Goal: Information Seeking & Learning: Learn about a topic

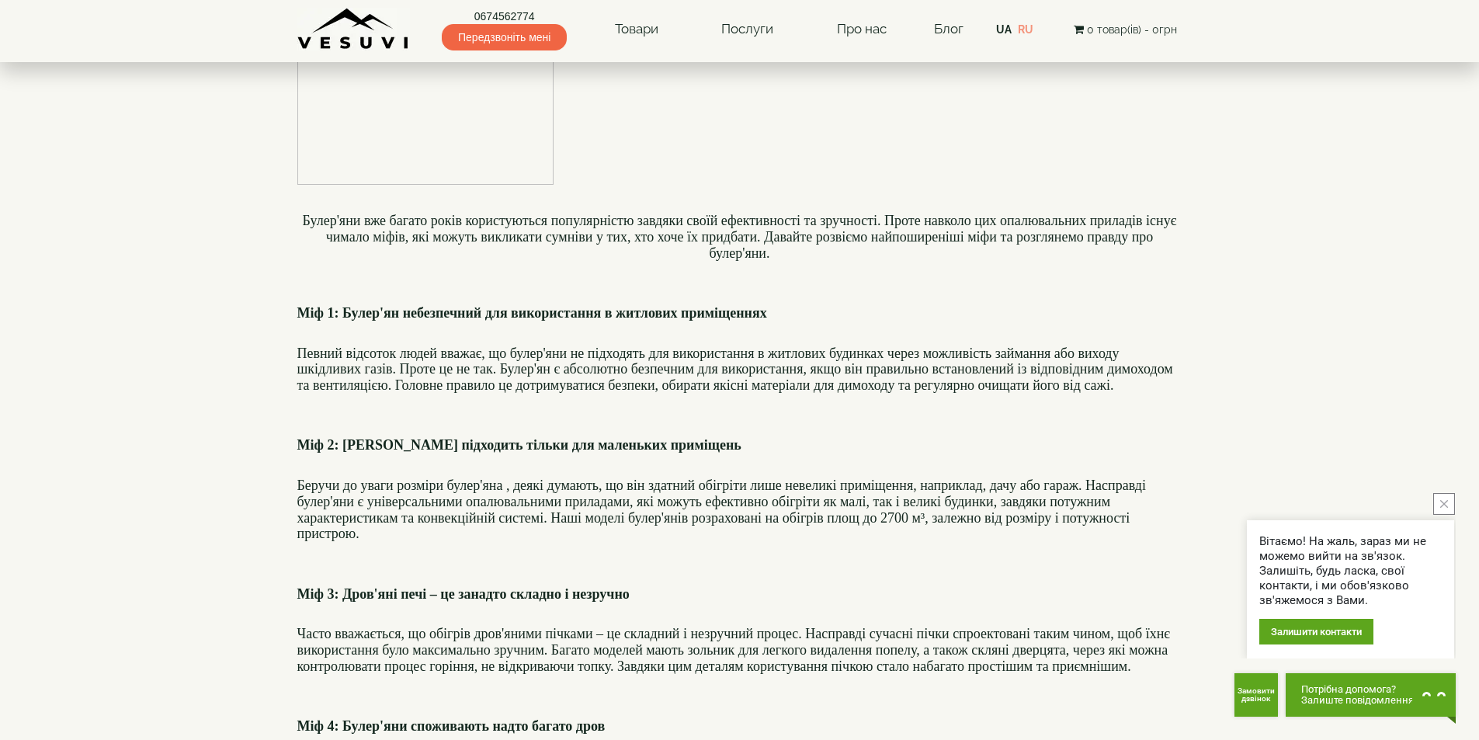
scroll to position [310, 0]
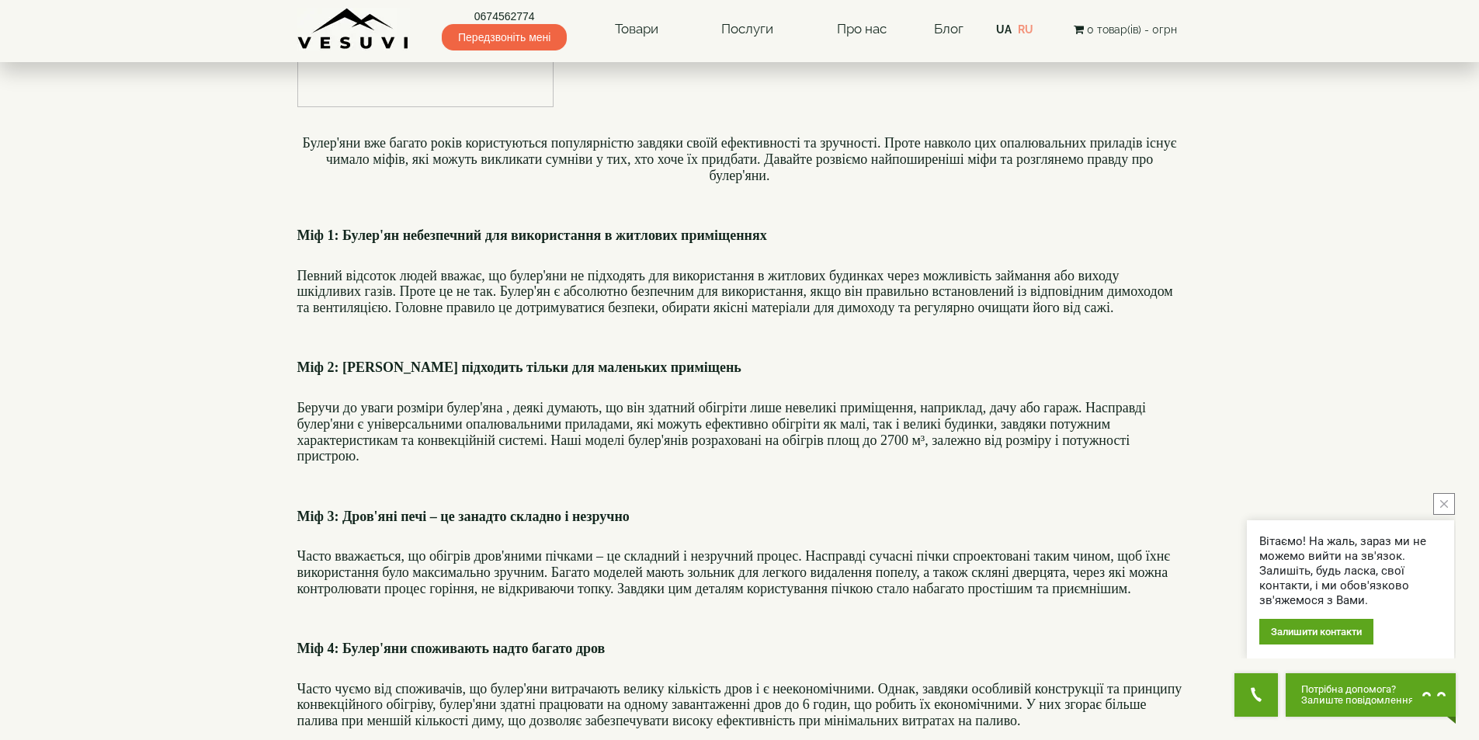
click at [1440, 504] on icon "close button" at bounding box center [1444, 504] width 8 height 8
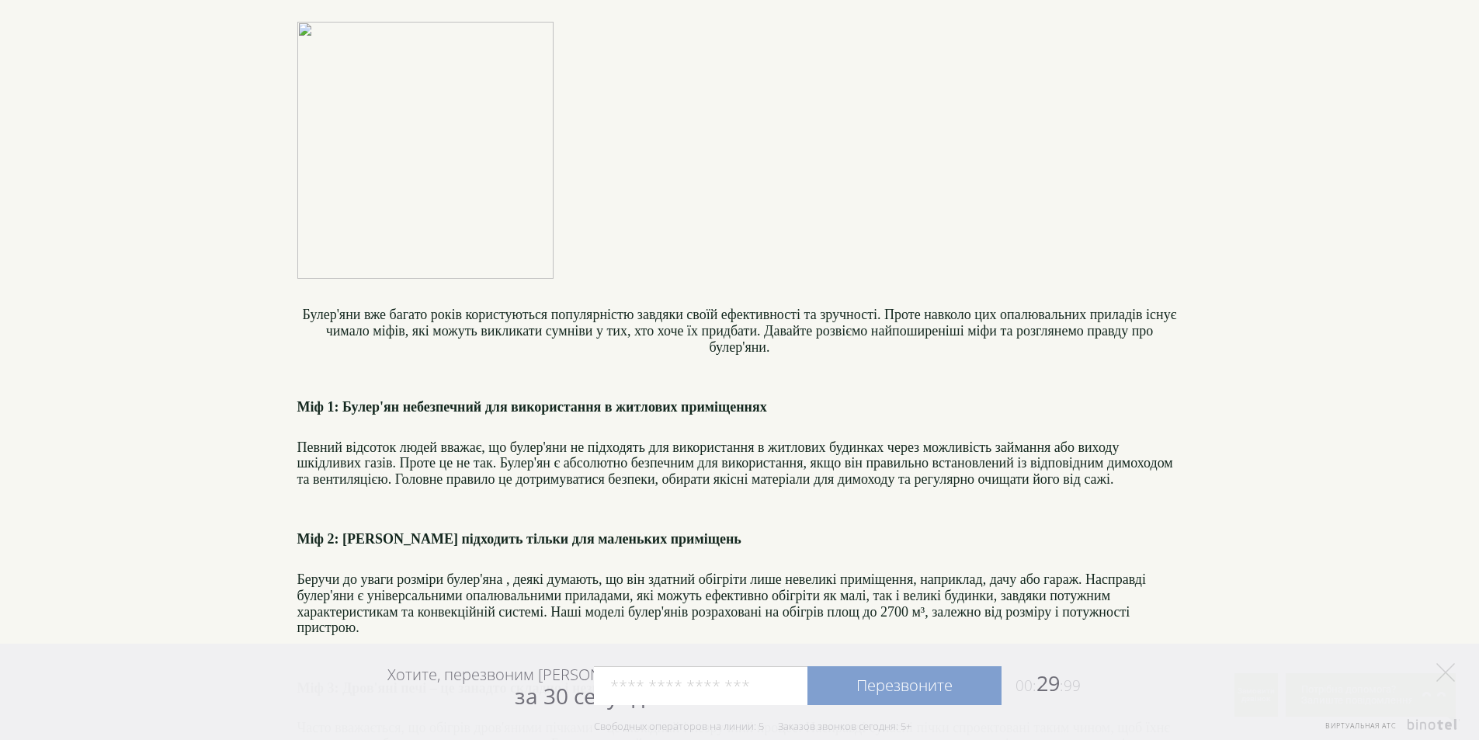
scroll to position [0, 0]
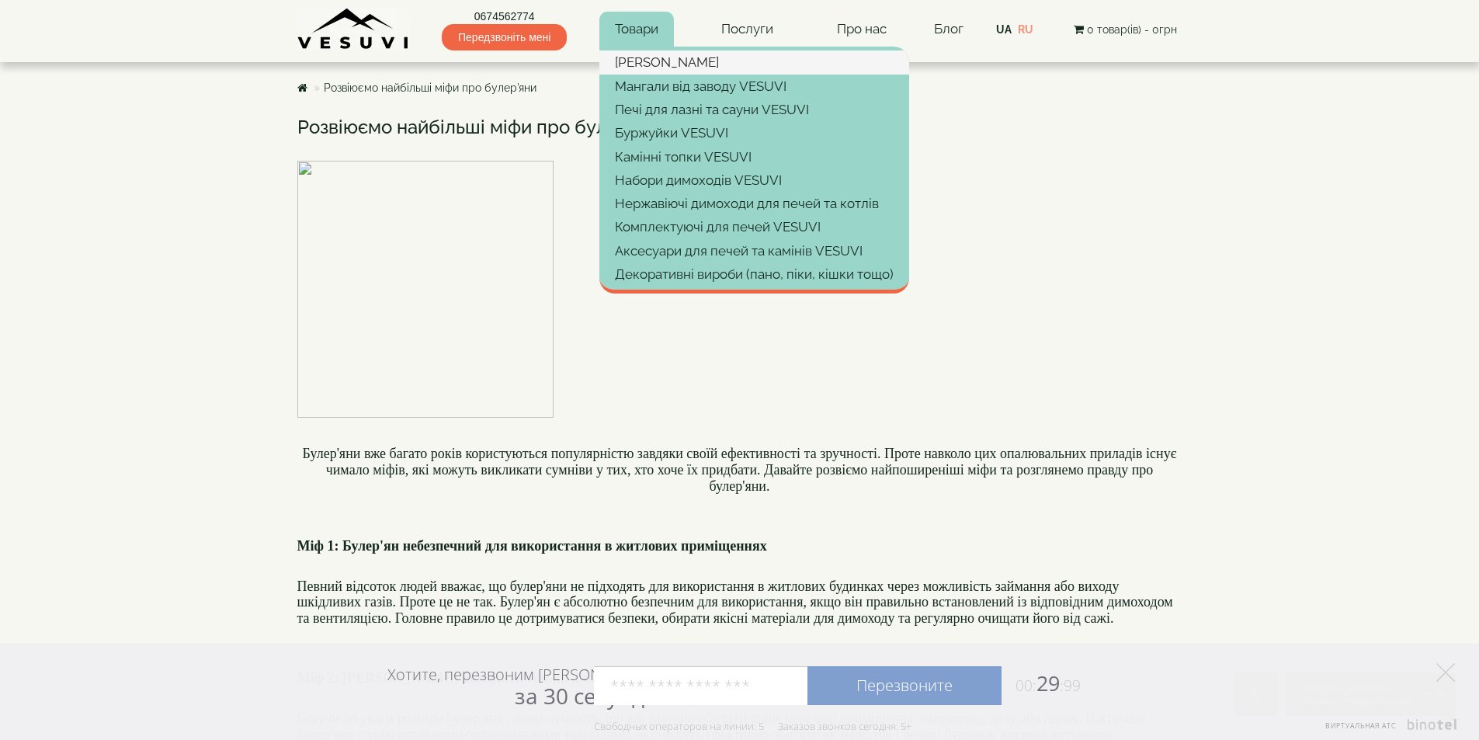
click at [638, 59] on link "[PERSON_NAME]" at bounding box center [754, 61] width 310 height 23
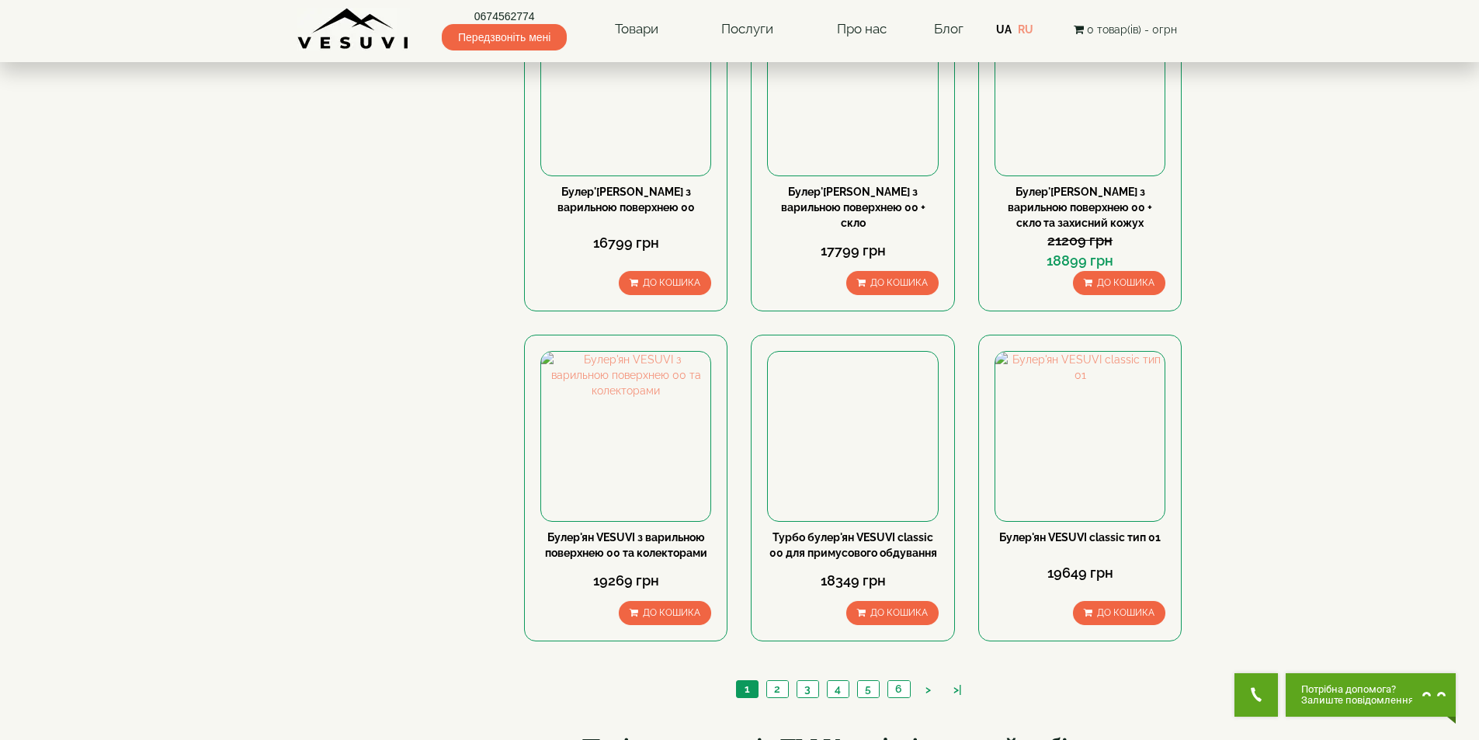
scroll to position [1552, 0]
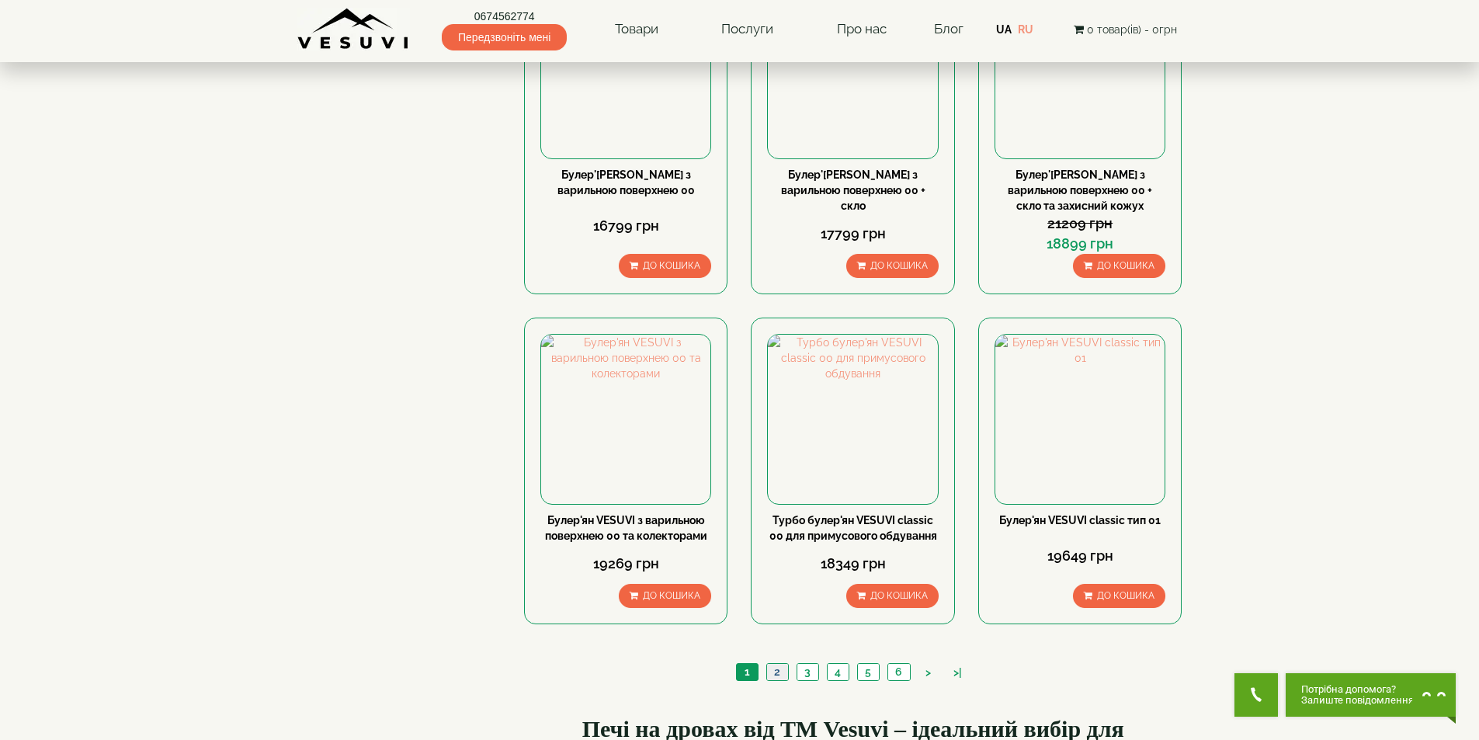
click at [777, 664] on link "2" at bounding box center [777, 672] width 22 height 16
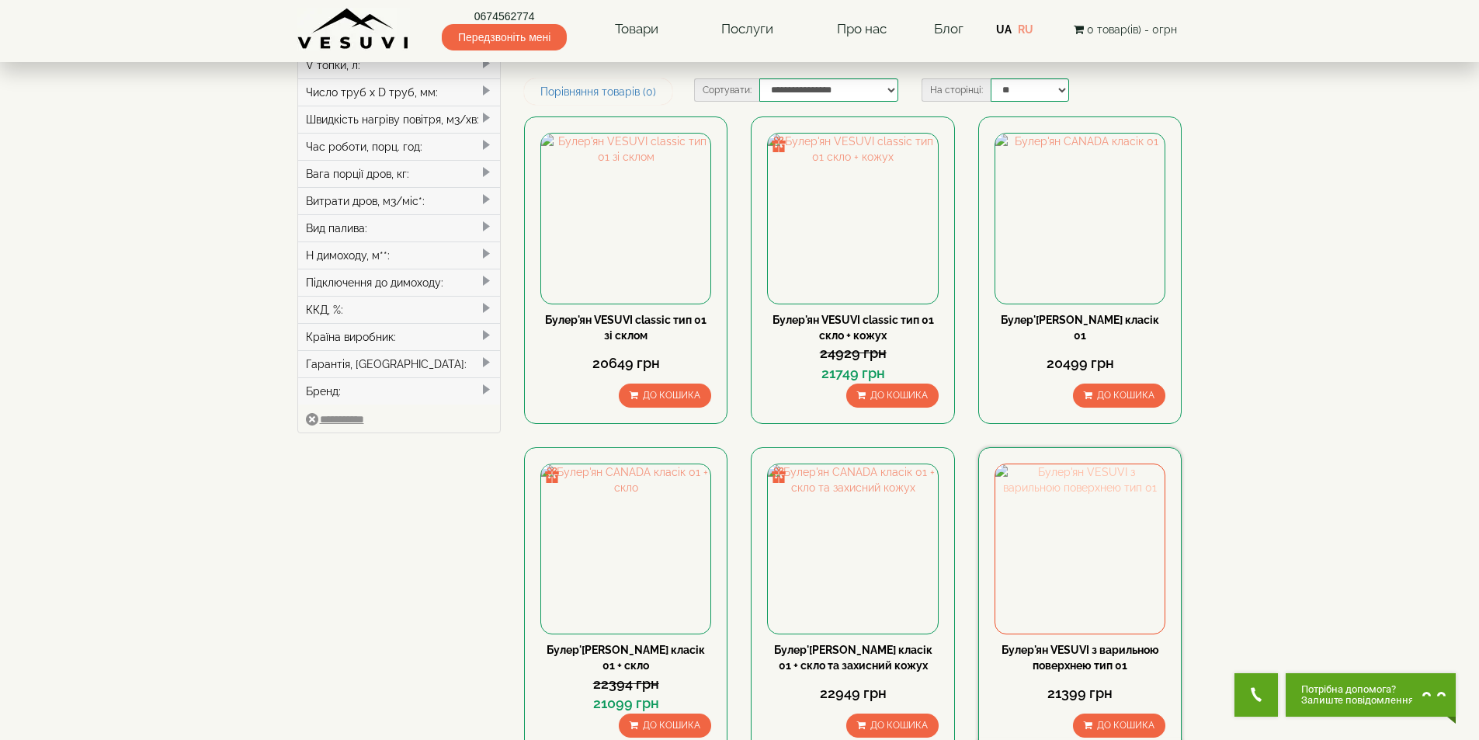
scroll to position [388, 0]
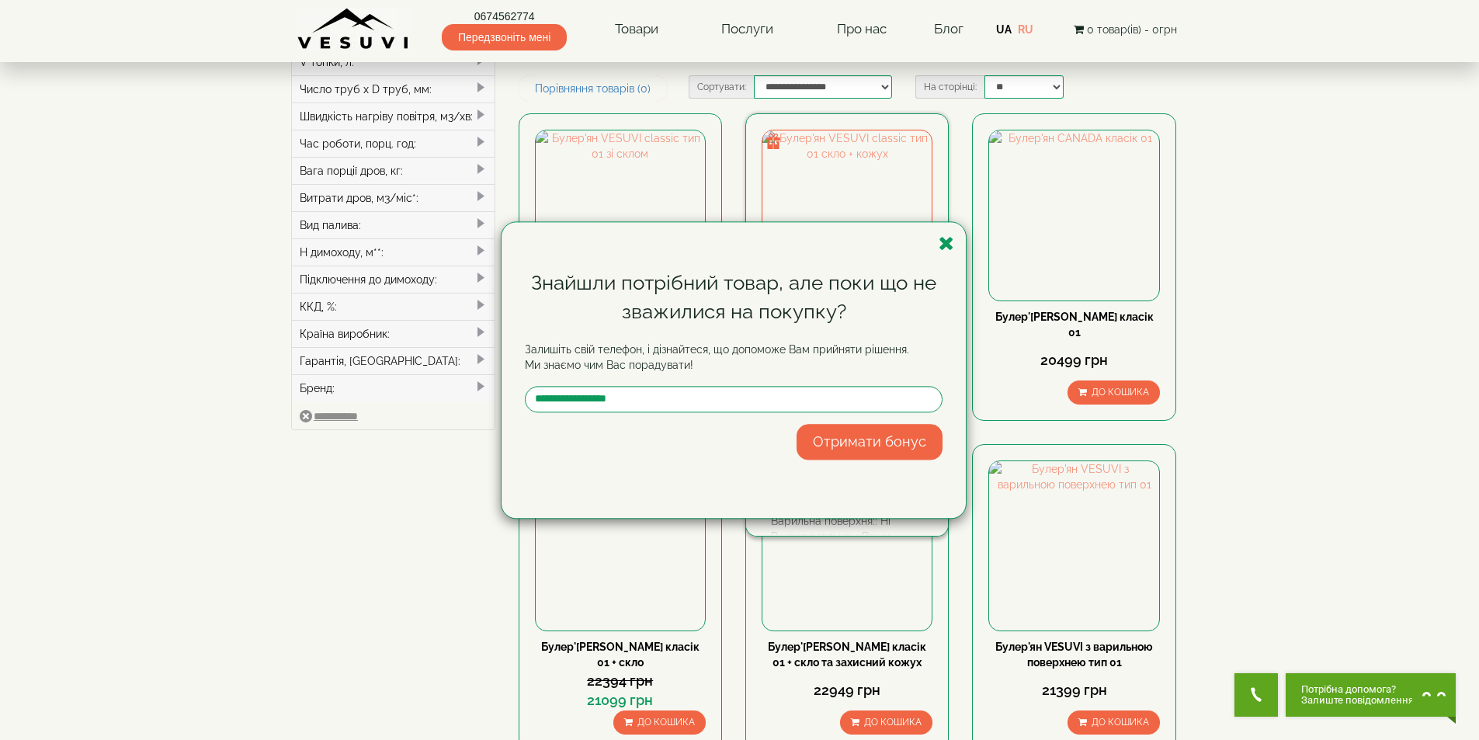
click at [942, 242] on icon "button" at bounding box center [946, 243] width 16 height 19
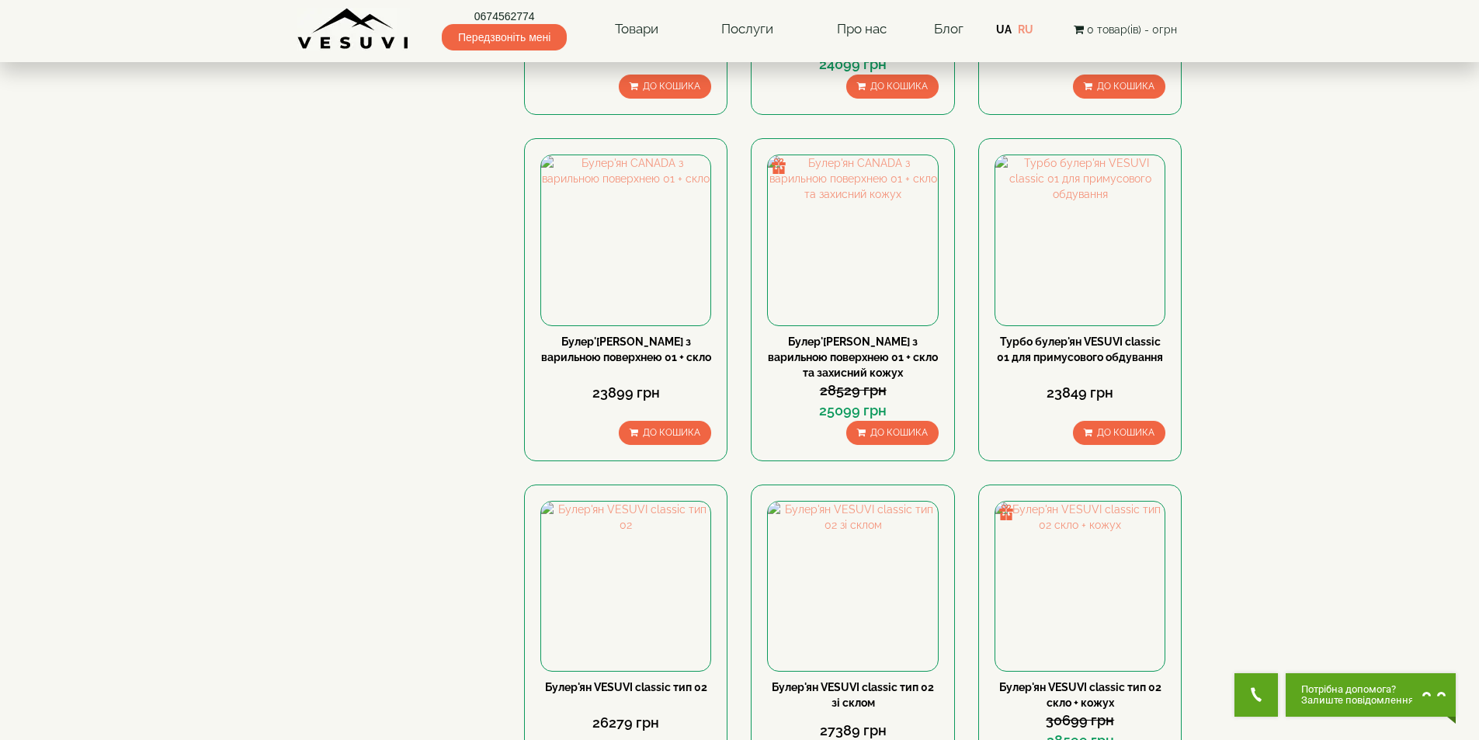
scroll to position [1644, 0]
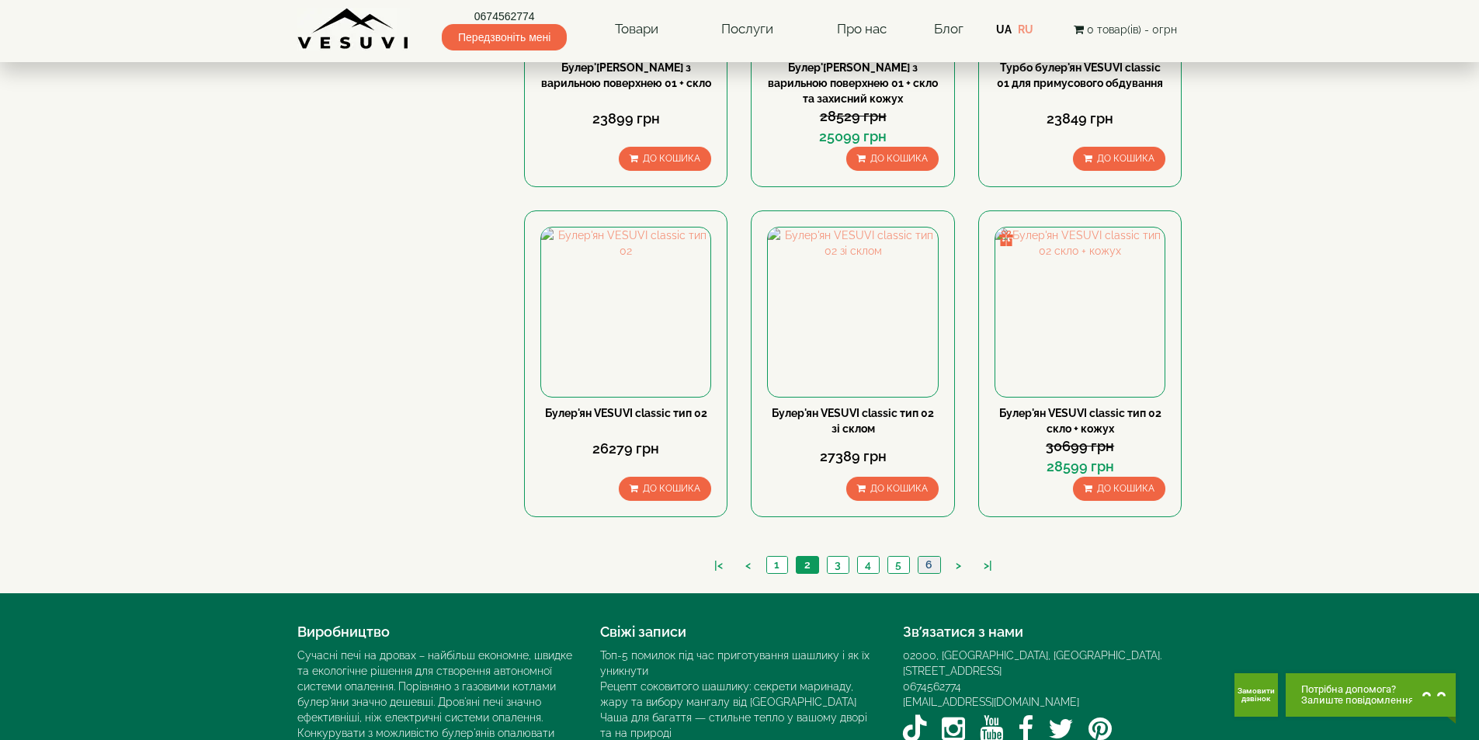
click at [925, 557] on link "6" at bounding box center [929, 565] width 23 height 16
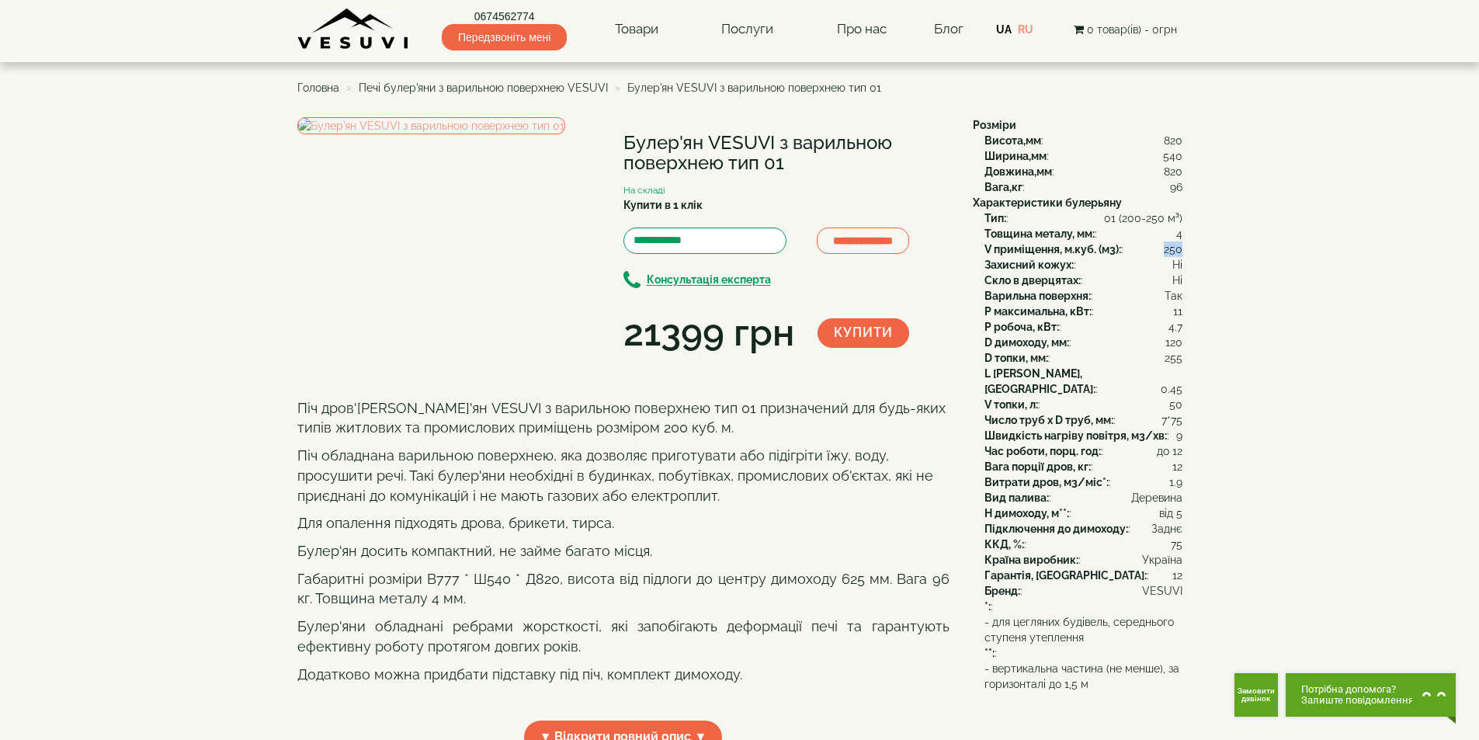
drag, startPoint x: 1164, startPoint y: 252, endPoint x: 1181, endPoint y: 250, distance: 18.0
click at [1181, 250] on span "250" at bounding box center [1173, 249] width 19 height 16
drag, startPoint x: 1053, startPoint y: 437, endPoint x: 1084, endPoint y: 437, distance: 31.0
click at [1084, 445] on b "Час роботи, порц. год:" at bounding box center [1042, 451] width 116 height 12
click at [1176, 459] on span "12" at bounding box center [1177, 467] width 10 height 16
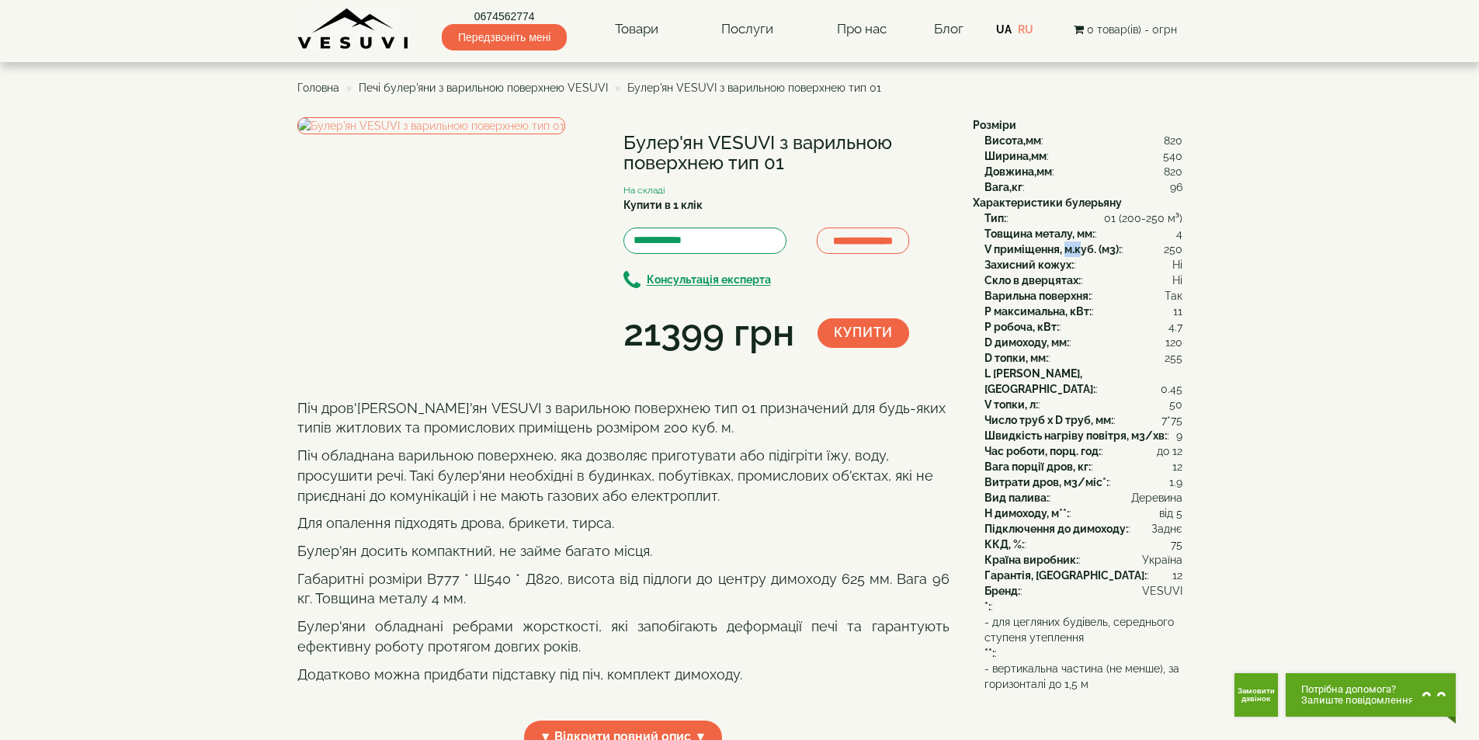
drag, startPoint x: 1066, startPoint y: 250, endPoint x: 1081, endPoint y: 249, distance: 15.5
click at [1081, 249] on b "V приміщення, м.куб. (м3):" at bounding box center [1052, 249] width 137 height 12
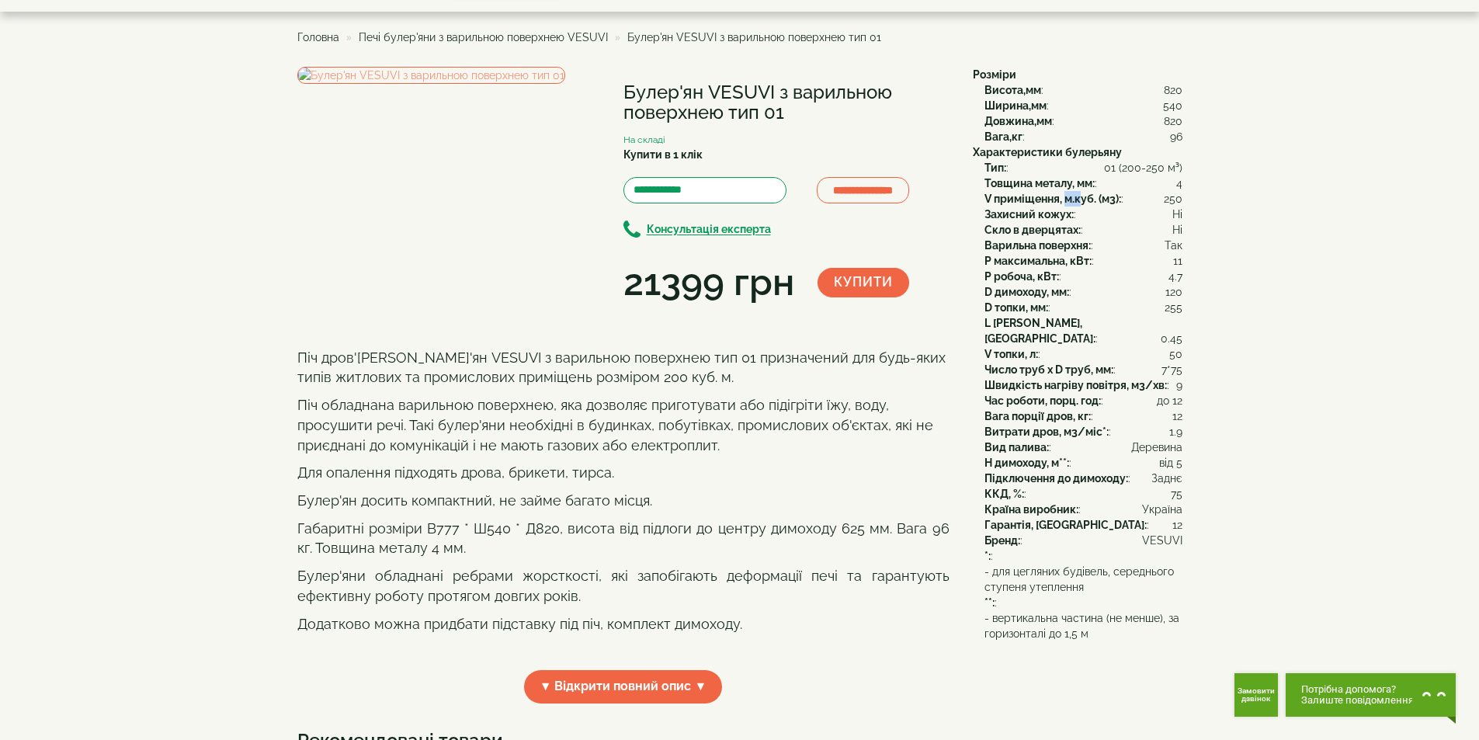
scroll to position [78, 0]
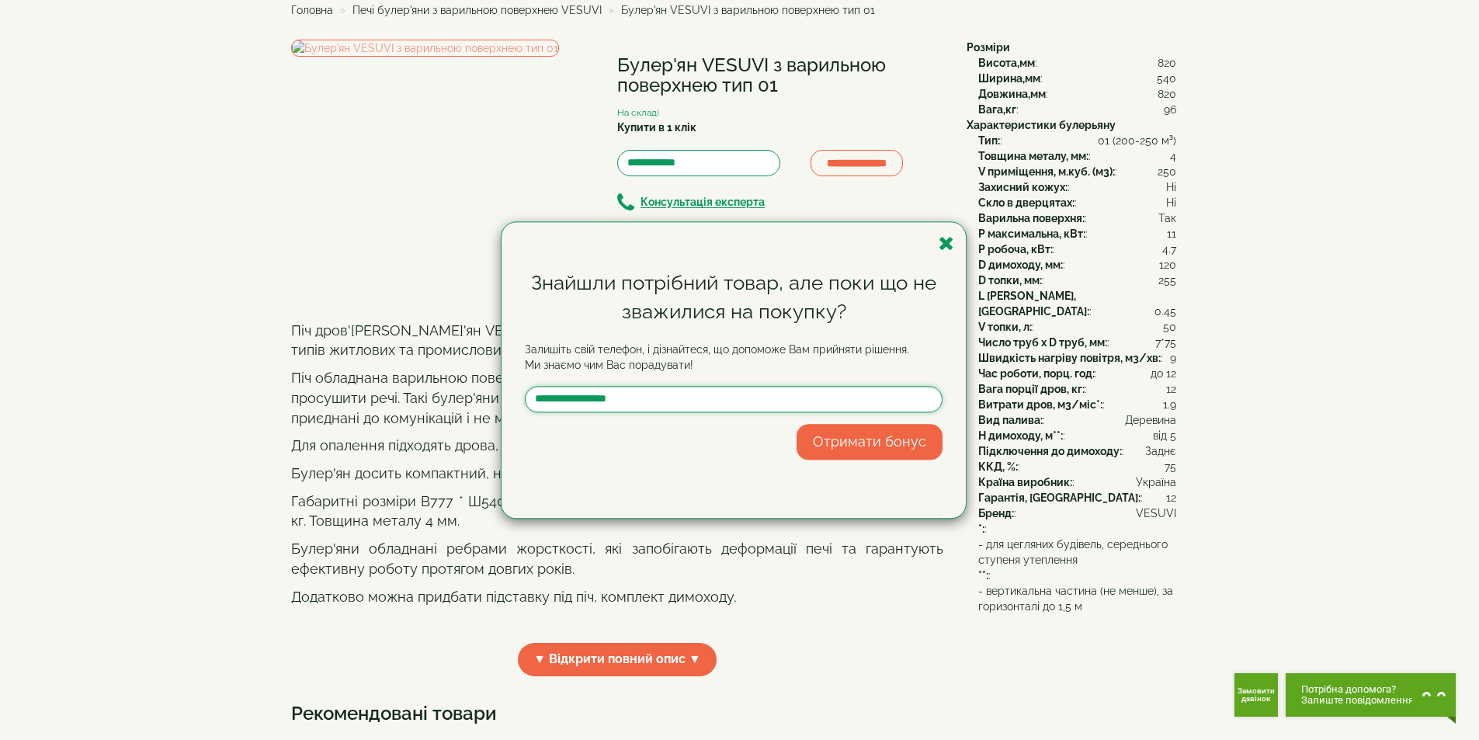
drag, startPoint x: 619, startPoint y: 411, endPoint x: 636, endPoint y: 412, distance: 16.3
click at [636, 412] on body "Магазин Булер'яни VESUVI Мангали від заводу VESUVI Печі для лазні та сауни VESU…" at bounding box center [739, 733] width 1479 height 1623
click at [947, 245] on icon "button" at bounding box center [946, 243] width 16 height 19
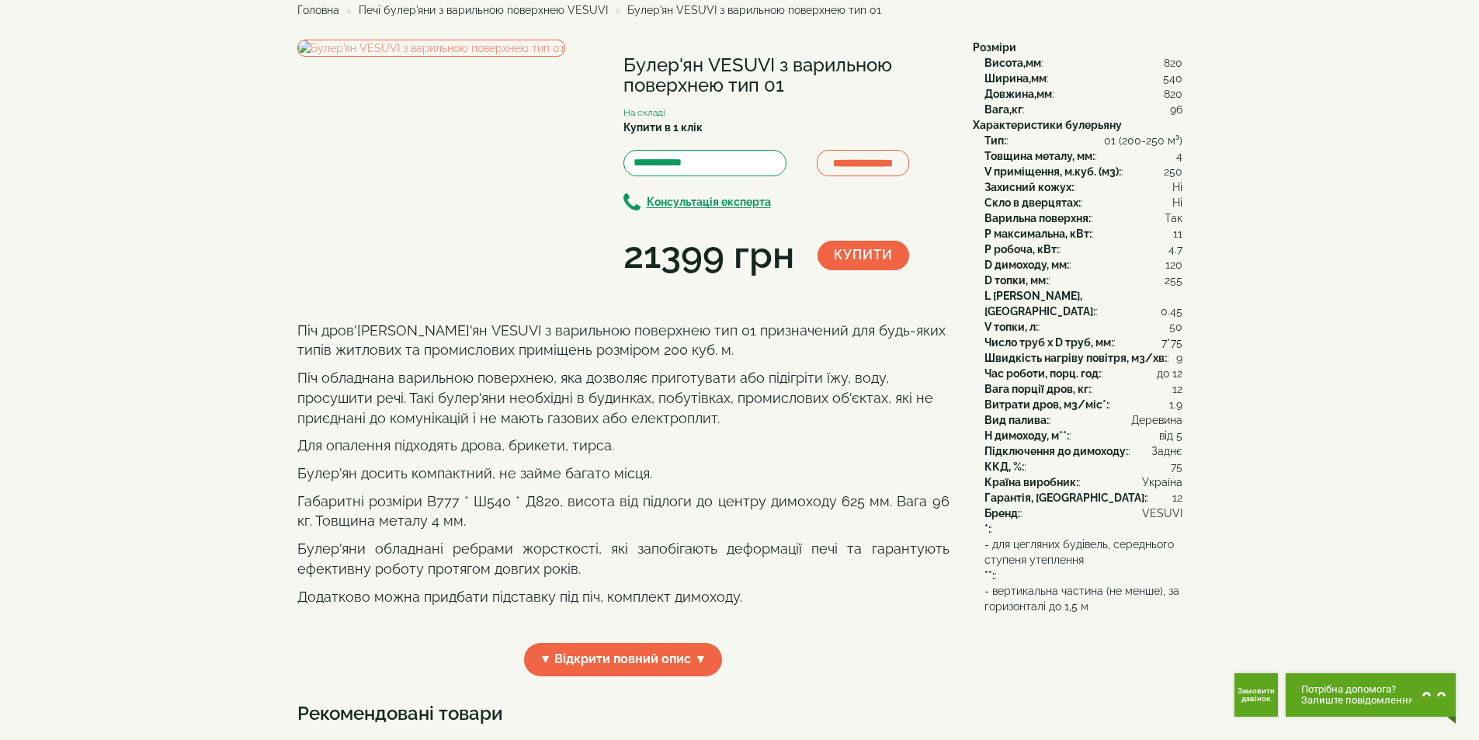
click at [619, 423] on div "Піч дров'яна Булер'ян VESUVI з варильною поверхнею тип 01 призначений для будь-…" at bounding box center [623, 476] width 652 height 310
click at [621, 360] on p "Піч дров'яна Булер'ян VESUVI з варильною поверхнею тип 01 призначений для будь-…" at bounding box center [623, 341] width 652 height 40
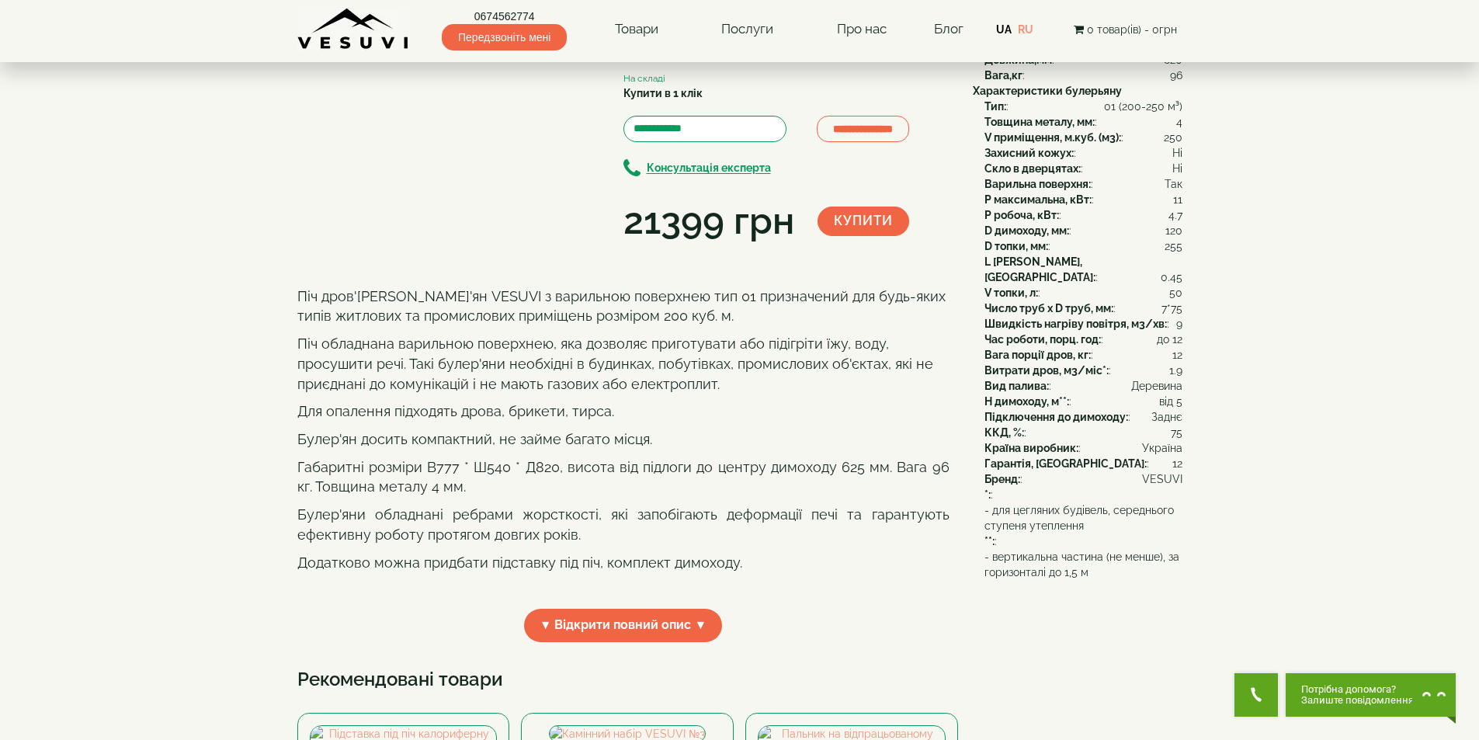
scroll to position [0, 0]
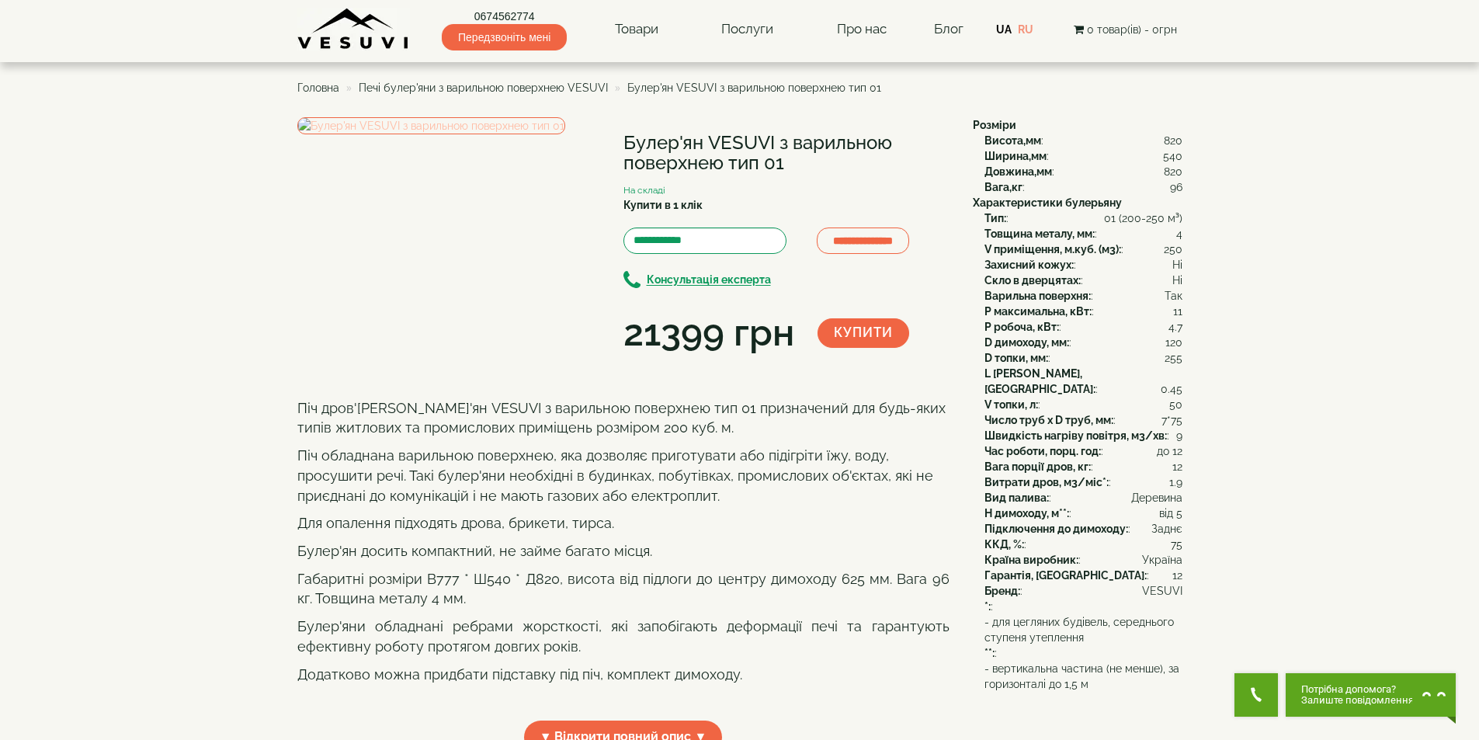
click at [391, 134] on img at bounding box center [431, 125] width 268 height 17
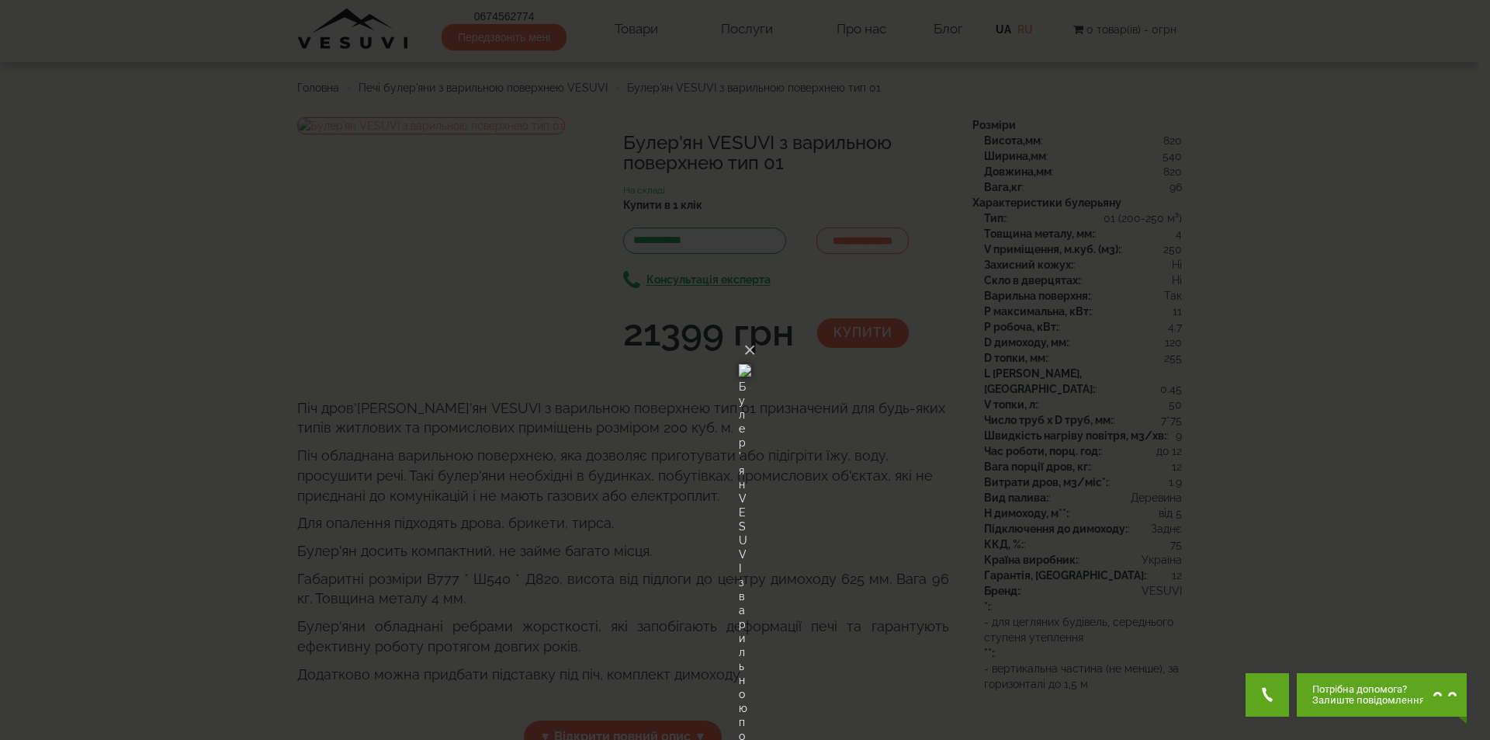
click at [1119, 324] on div "× Булер'ян VESUVI з варильною поверхнею тип 01 Loading..." at bounding box center [745, 370] width 1490 height 740
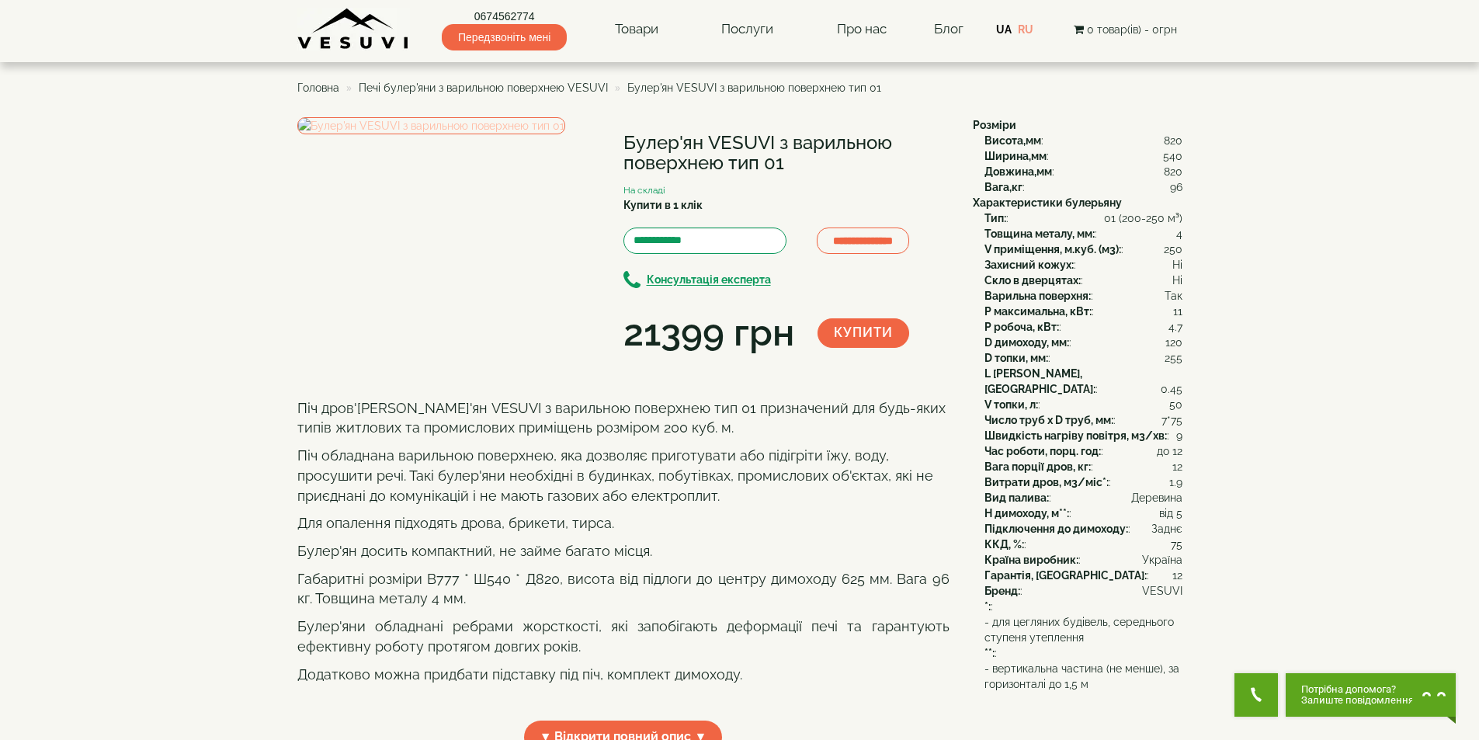
click at [407, 134] on img at bounding box center [431, 125] width 268 height 17
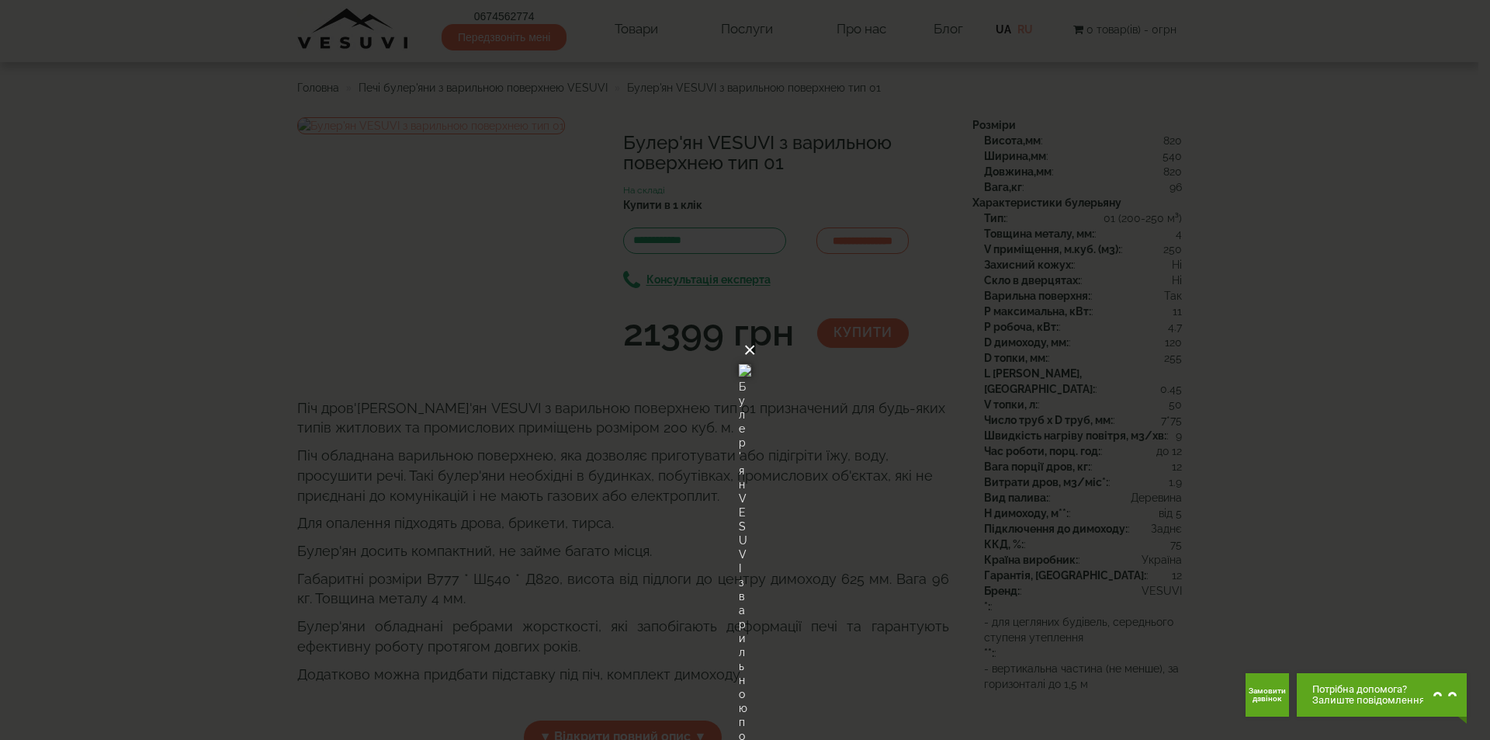
click at [756, 333] on button "×" at bounding box center [750, 350] width 12 height 34
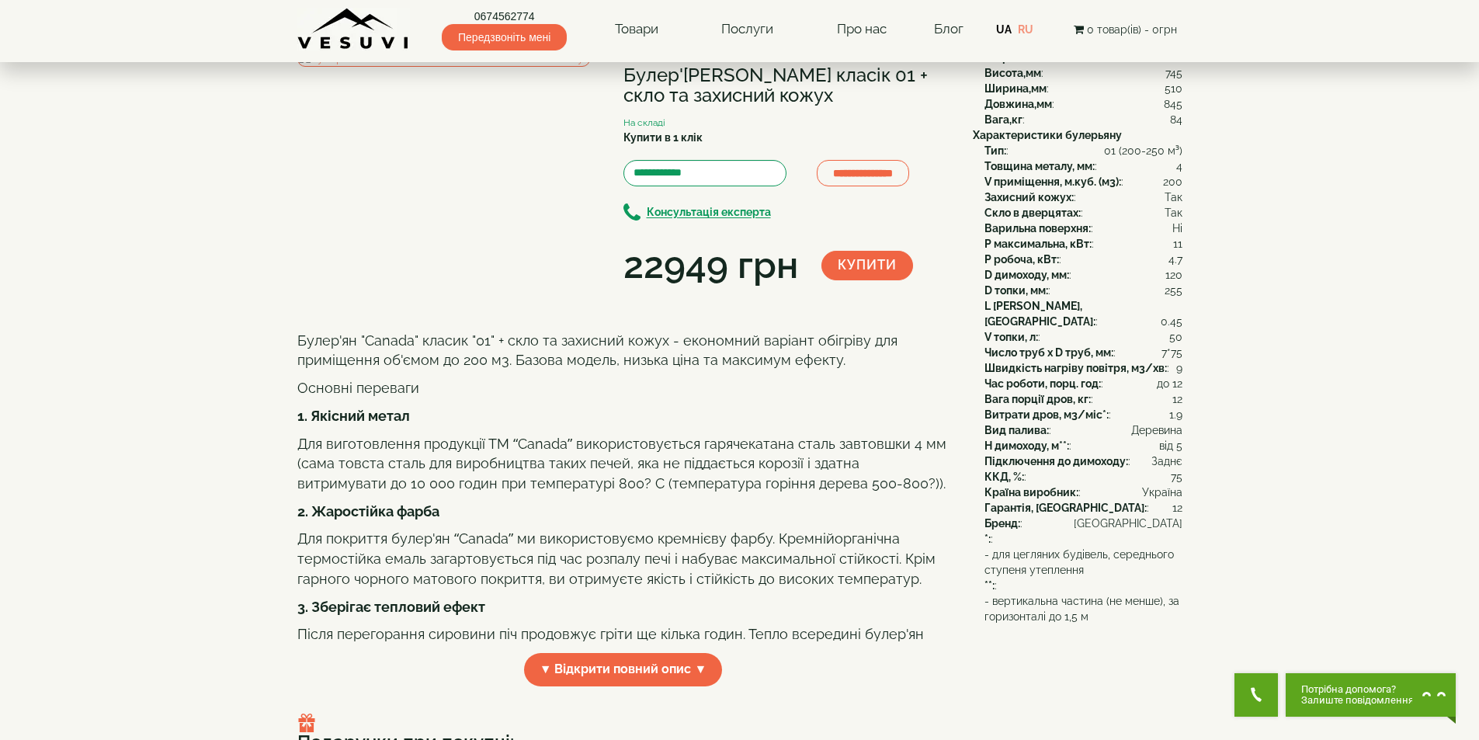
scroll to position [33, 0]
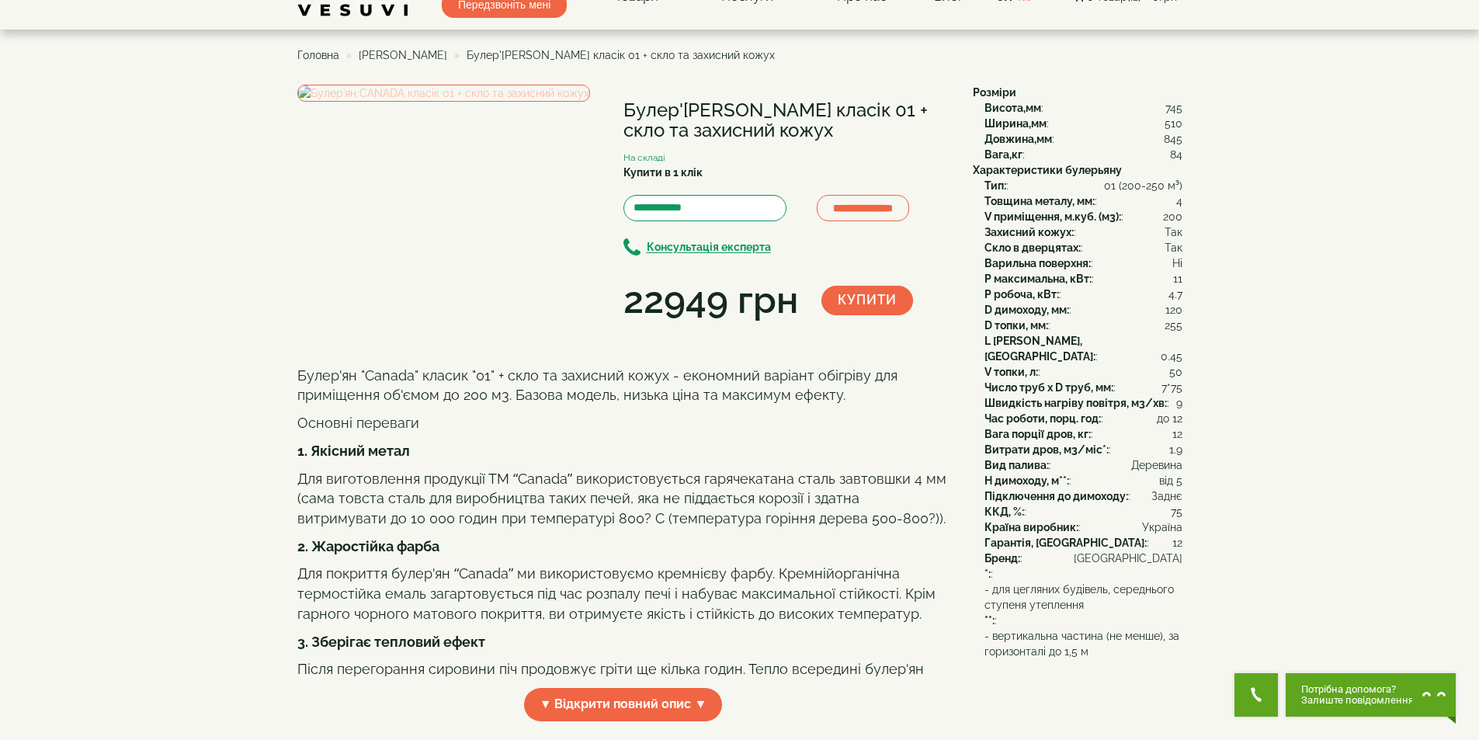
click at [571, 102] on img at bounding box center [443, 93] width 293 height 17
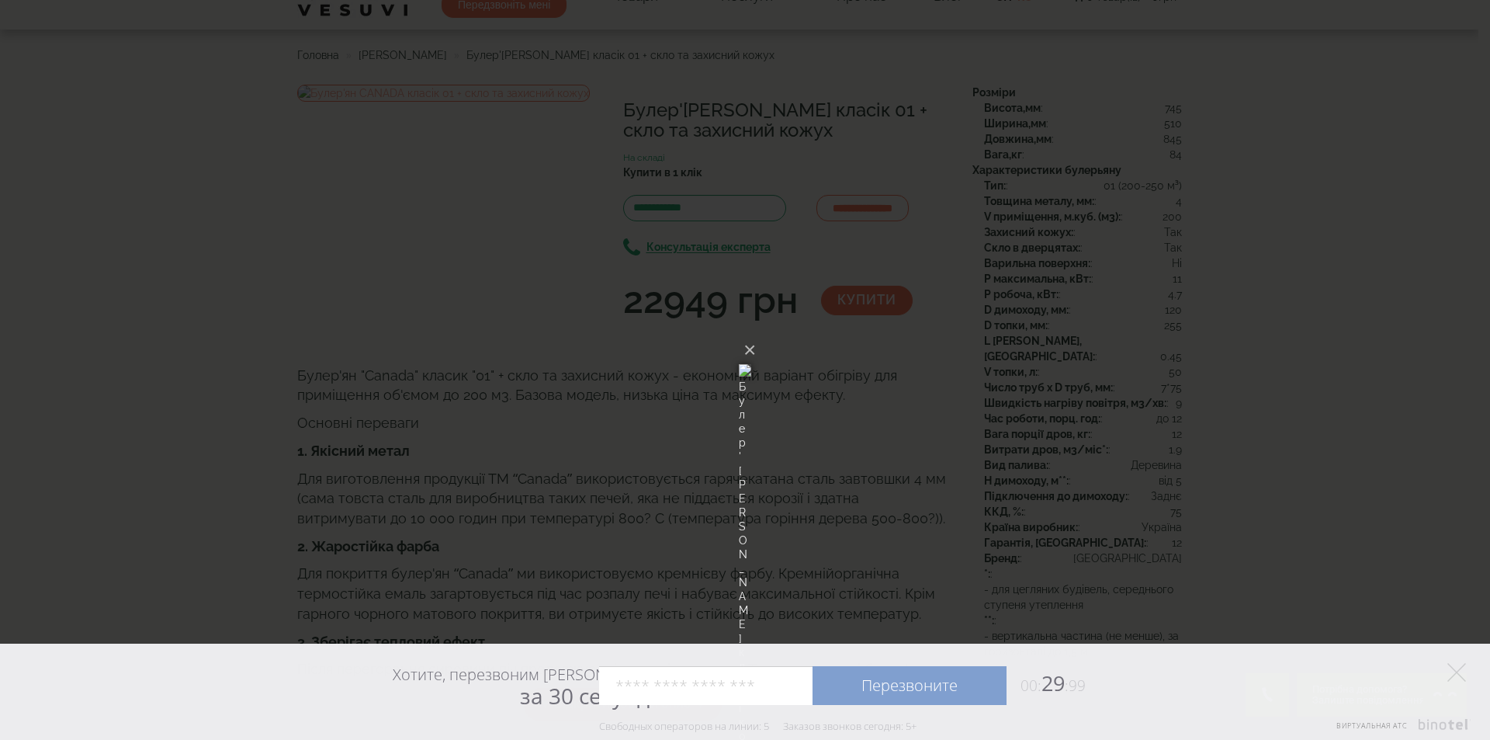
click at [751, 333] on img at bounding box center [745, 370] width 12 height 75
click at [1457, 679] on icon at bounding box center [1457, 672] width 19 height 19
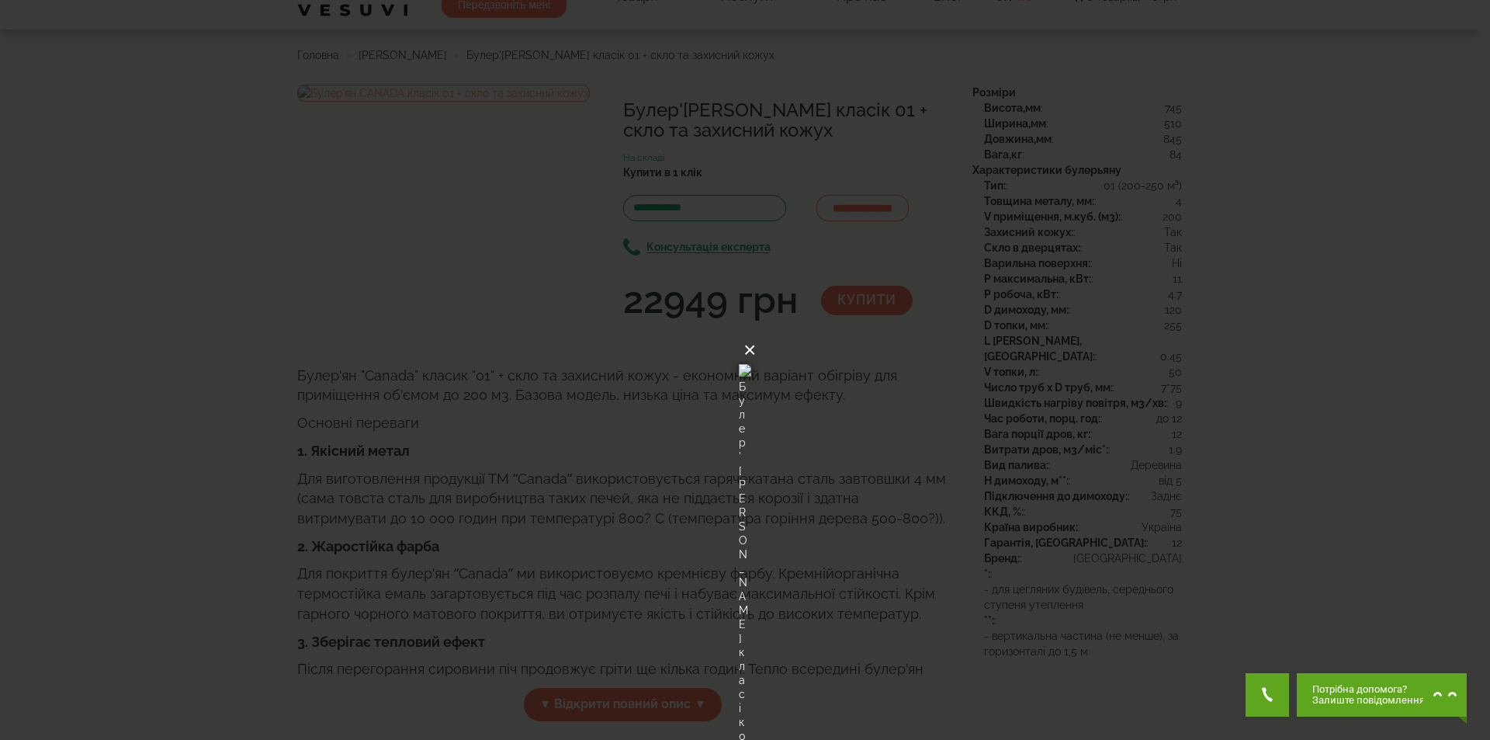
click at [756, 333] on button "×" at bounding box center [750, 350] width 12 height 34
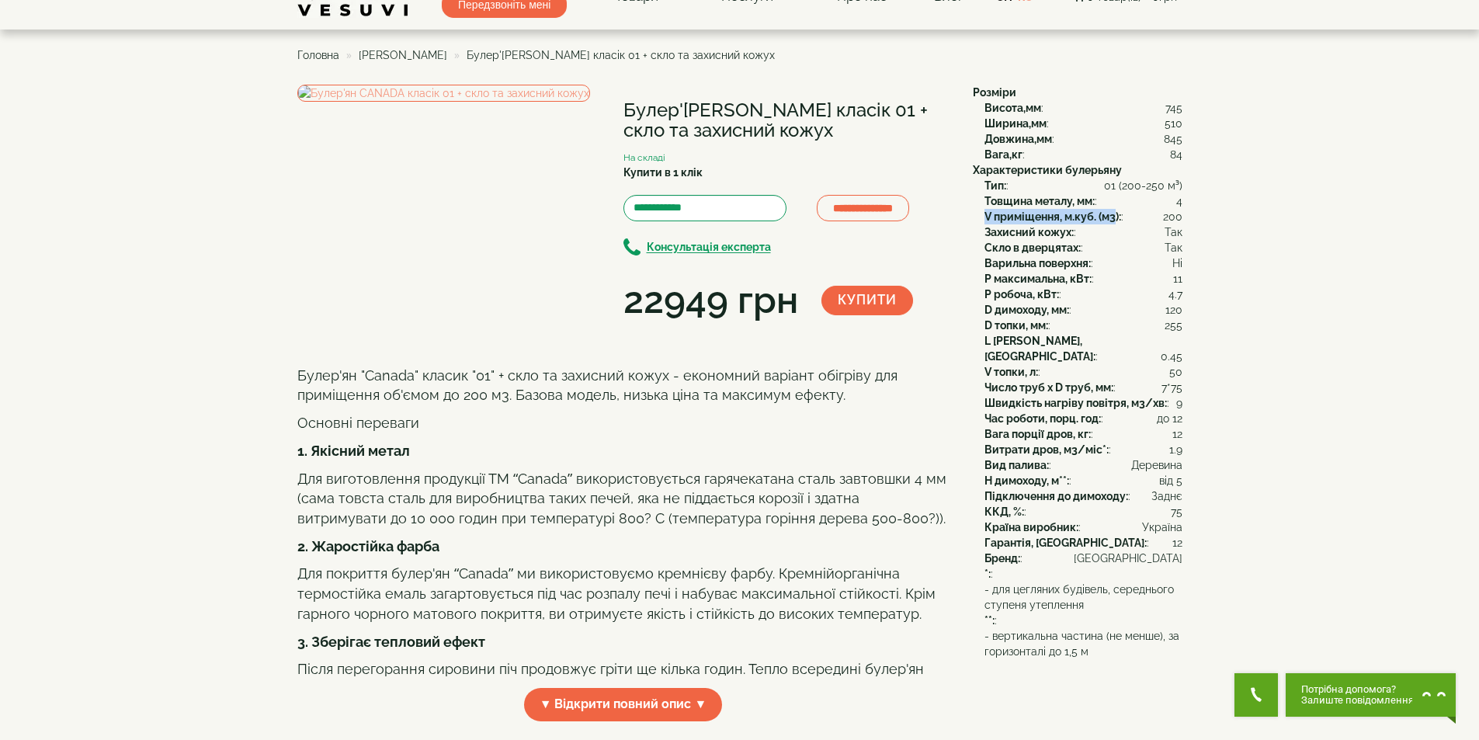
drag, startPoint x: 982, startPoint y: 216, endPoint x: 1115, endPoint y: 214, distance: 133.5
click at [1115, 214] on div "Тип: : 01 (200-250 м³) Товщина металу, мм: : 4 V приміщення, м.куб. (м3): : 200…" at bounding box center [1078, 403] width 210 height 450
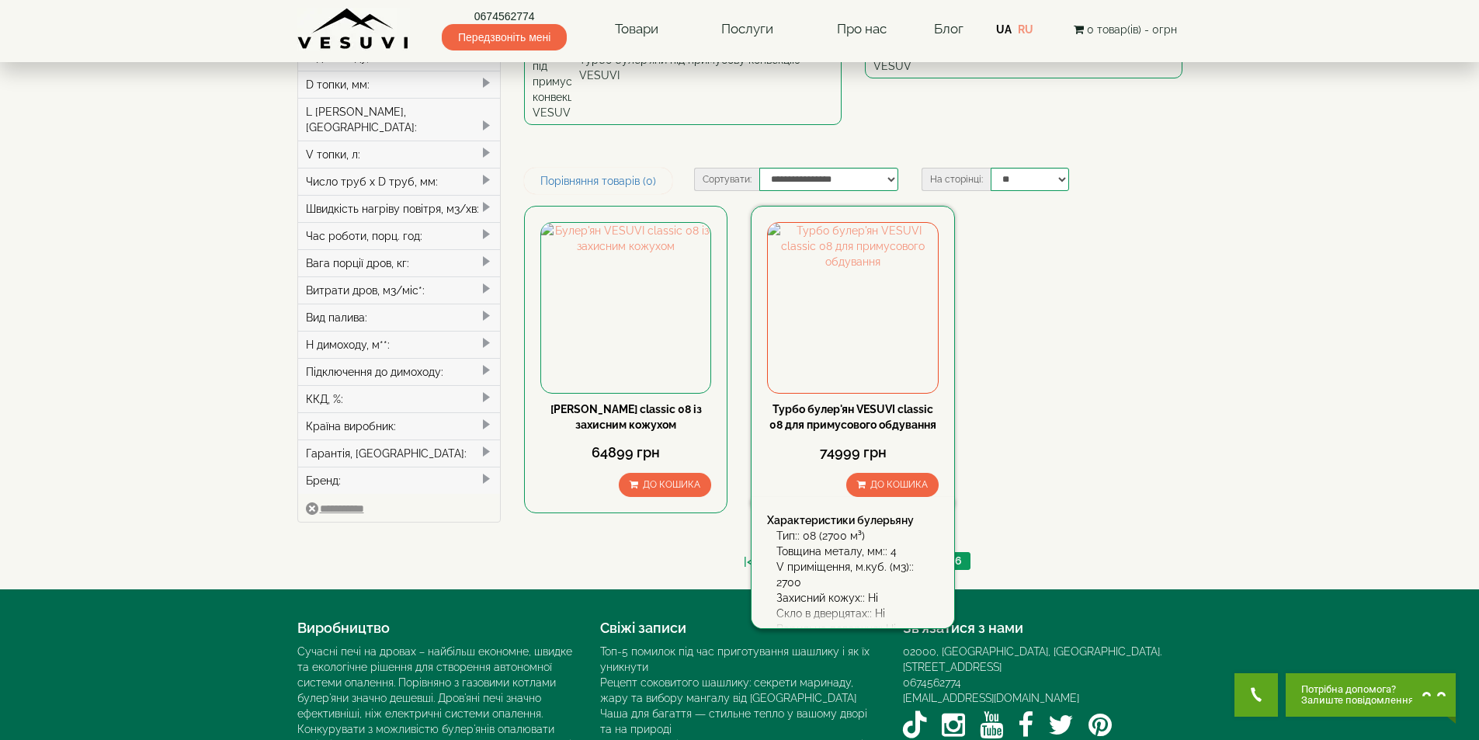
scroll to position [346, 0]
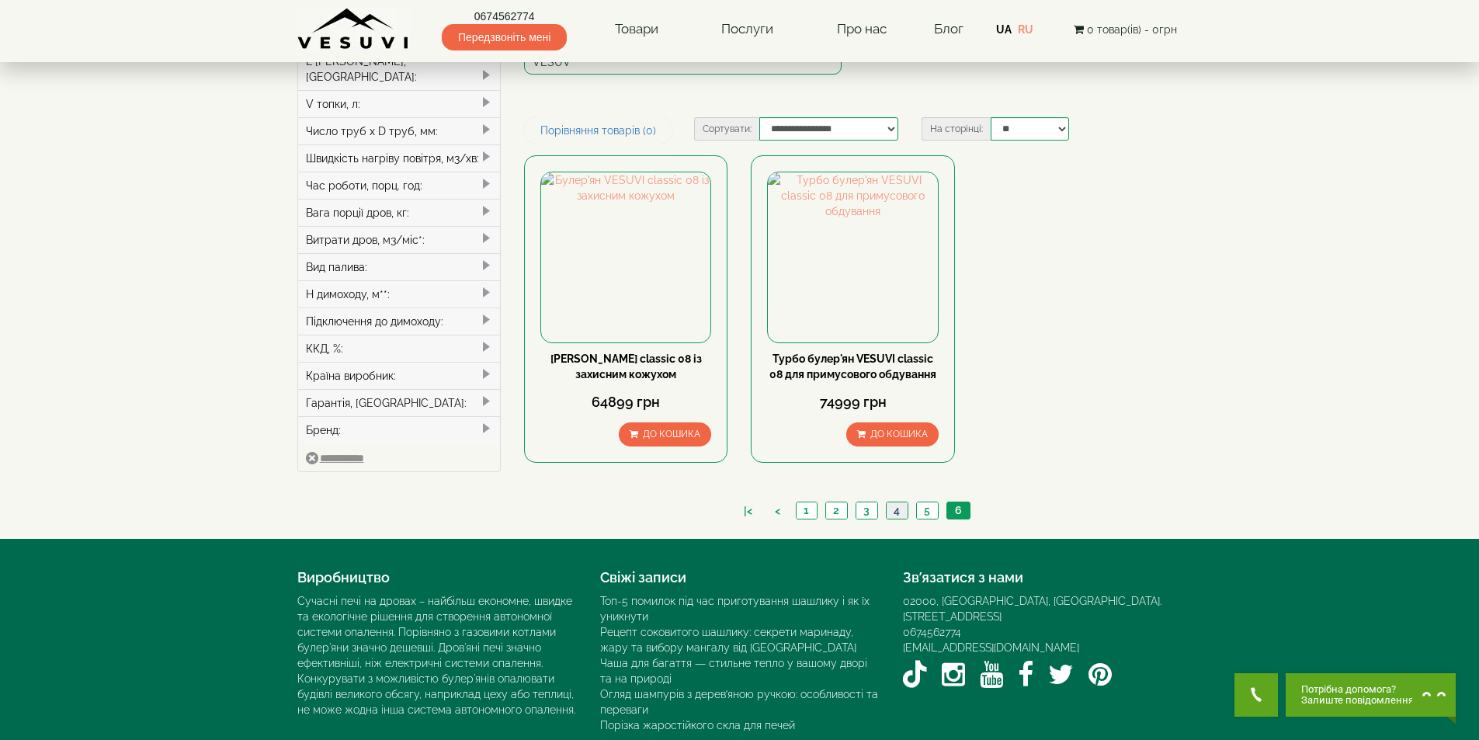
click at [897, 502] on link "4" at bounding box center [897, 510] width 22 height 16
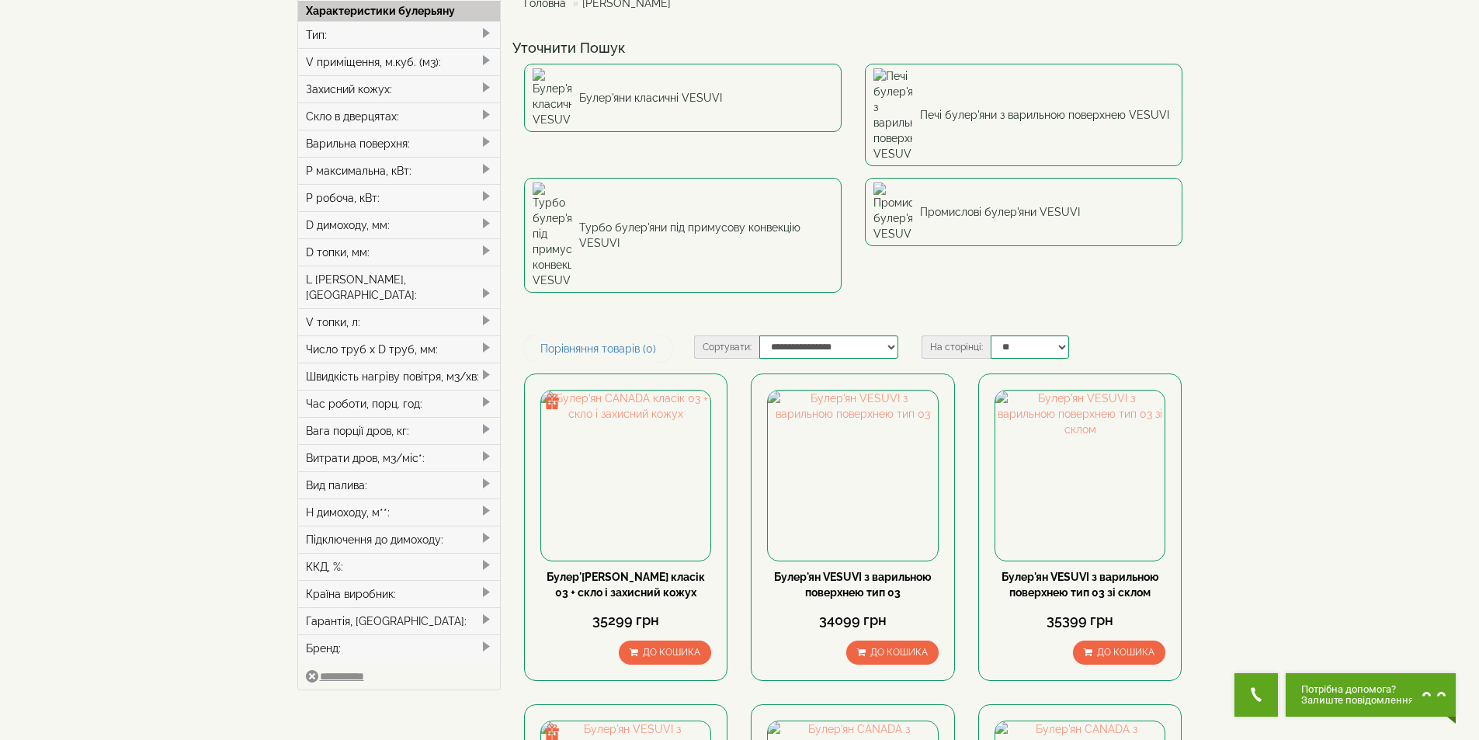
scroll to position [155, 0]
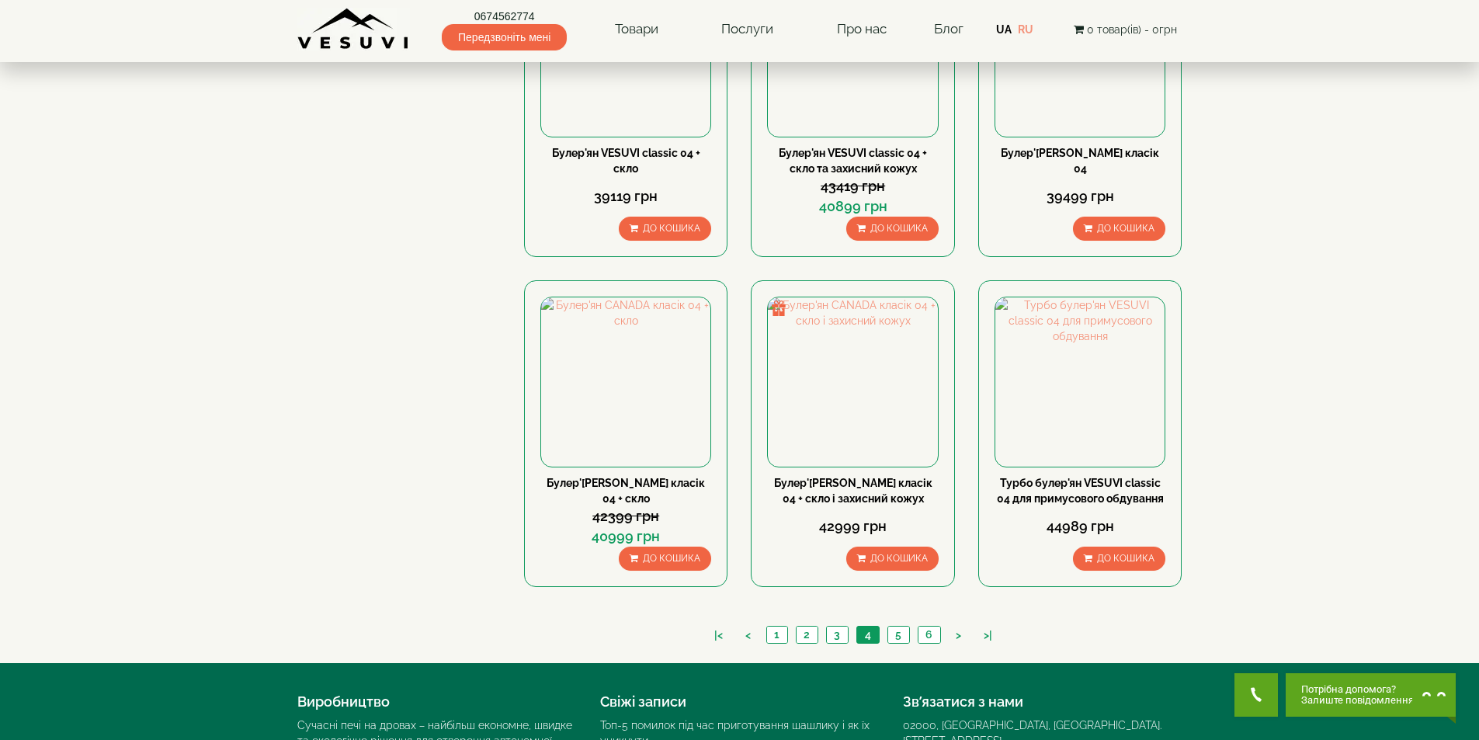
scroll to position [1630, 0]
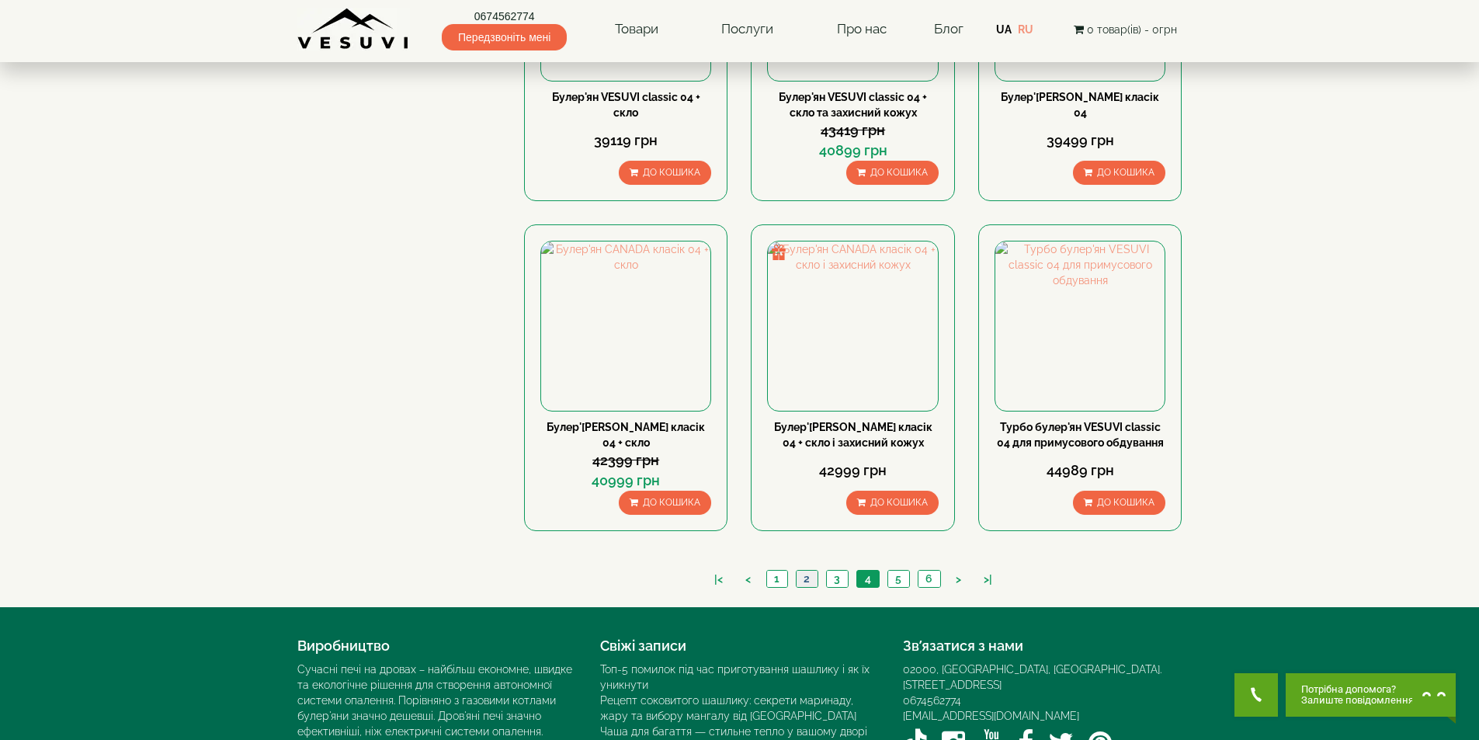
click at [807, 571] on link "2" at bounding box center [807, 579] width 22 height 16
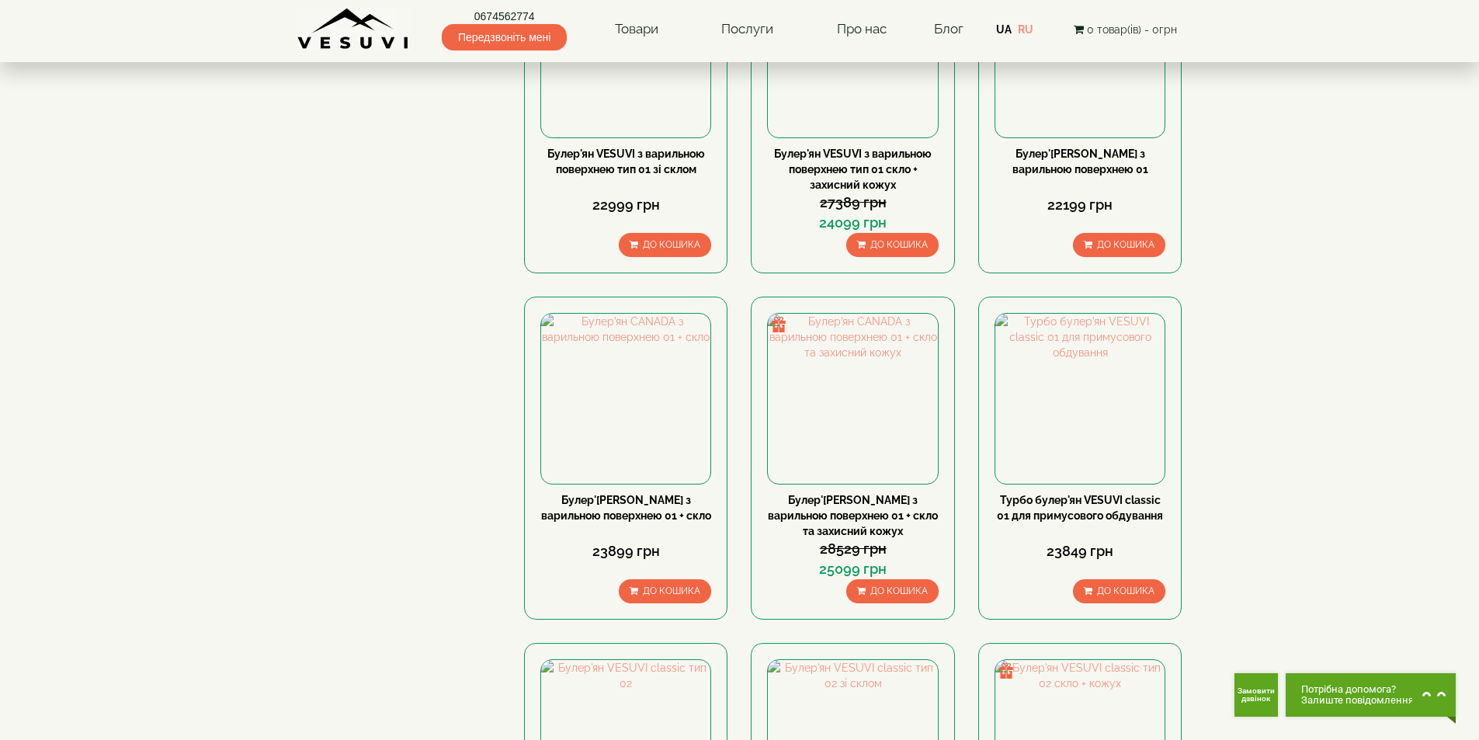
scroll to position [1475, 0]
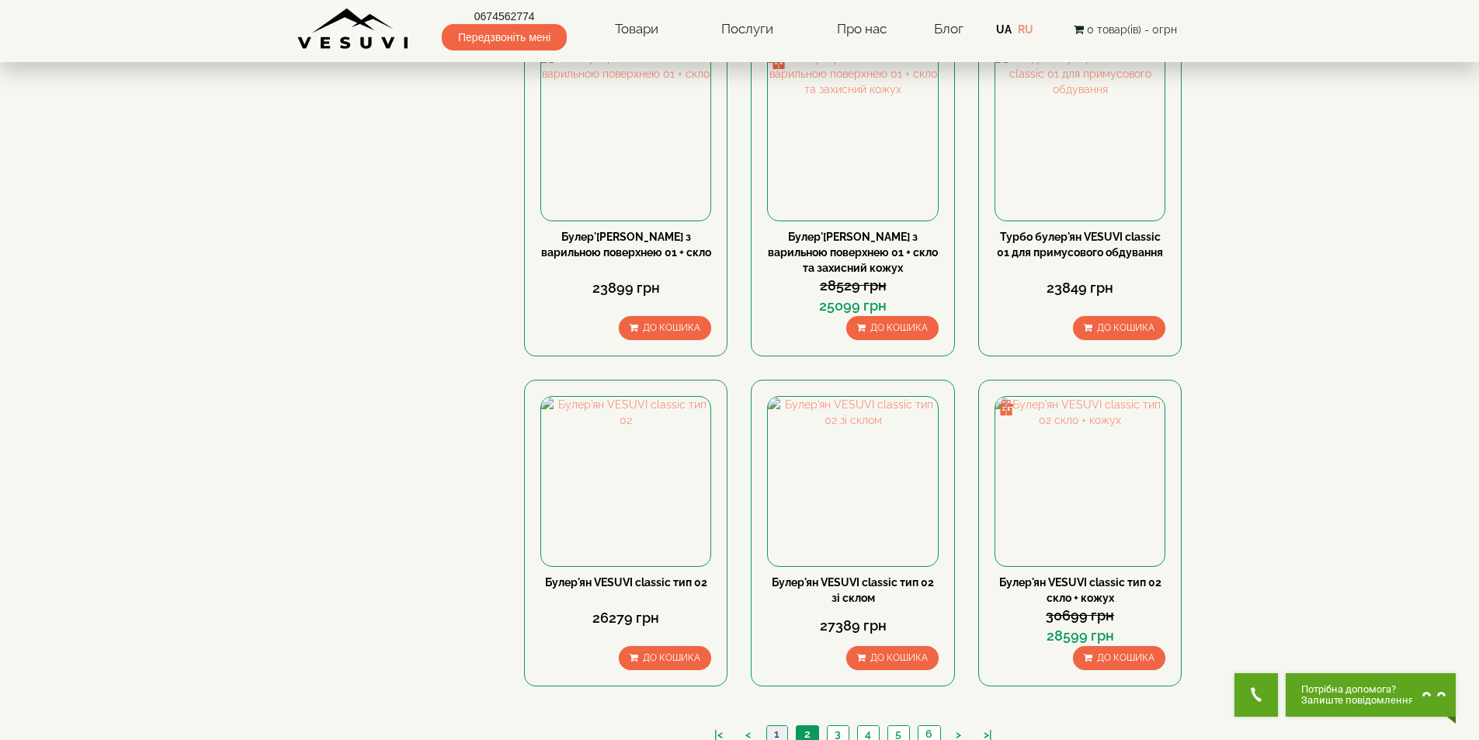
click at [776, 726] on link "1" at bounding box center [776, 734] width 21 height 16
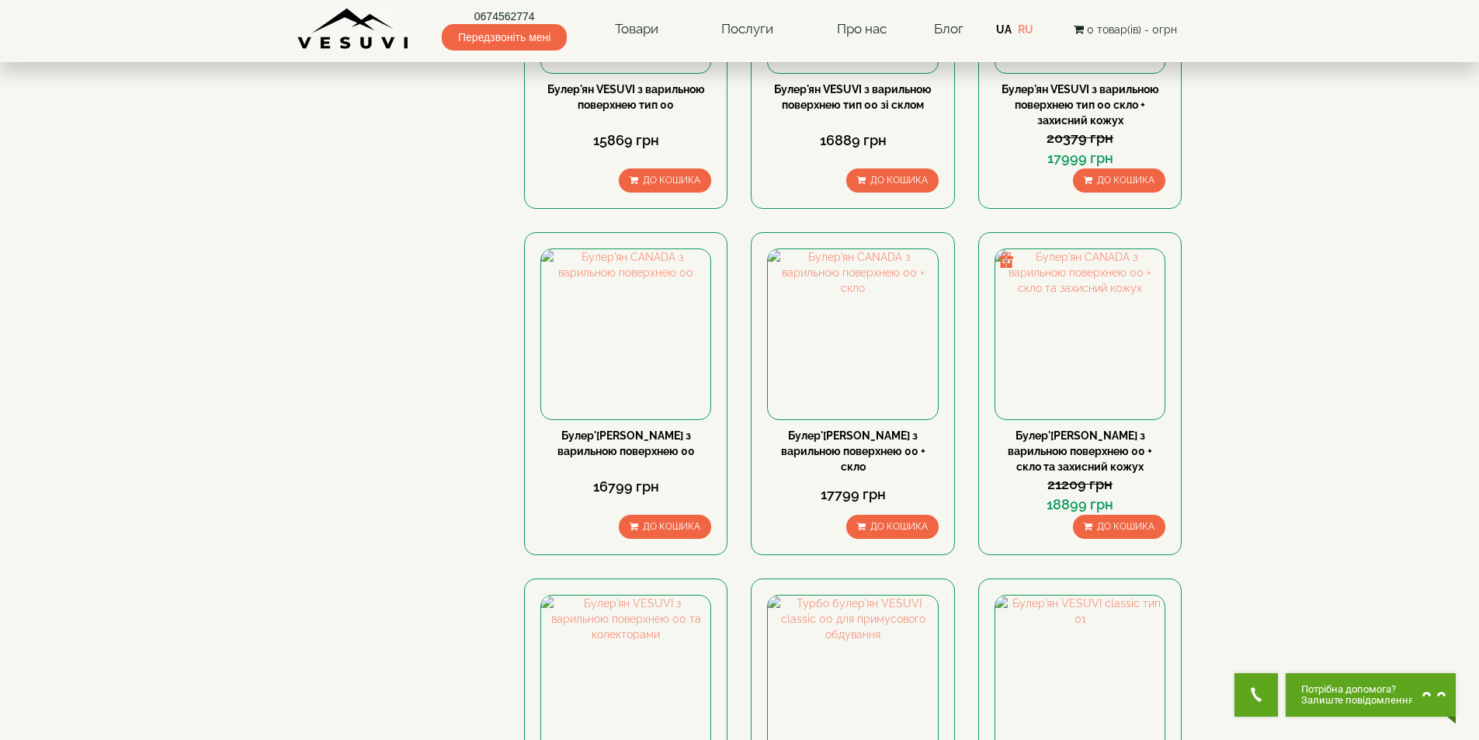
scroll to position [1320, 0]
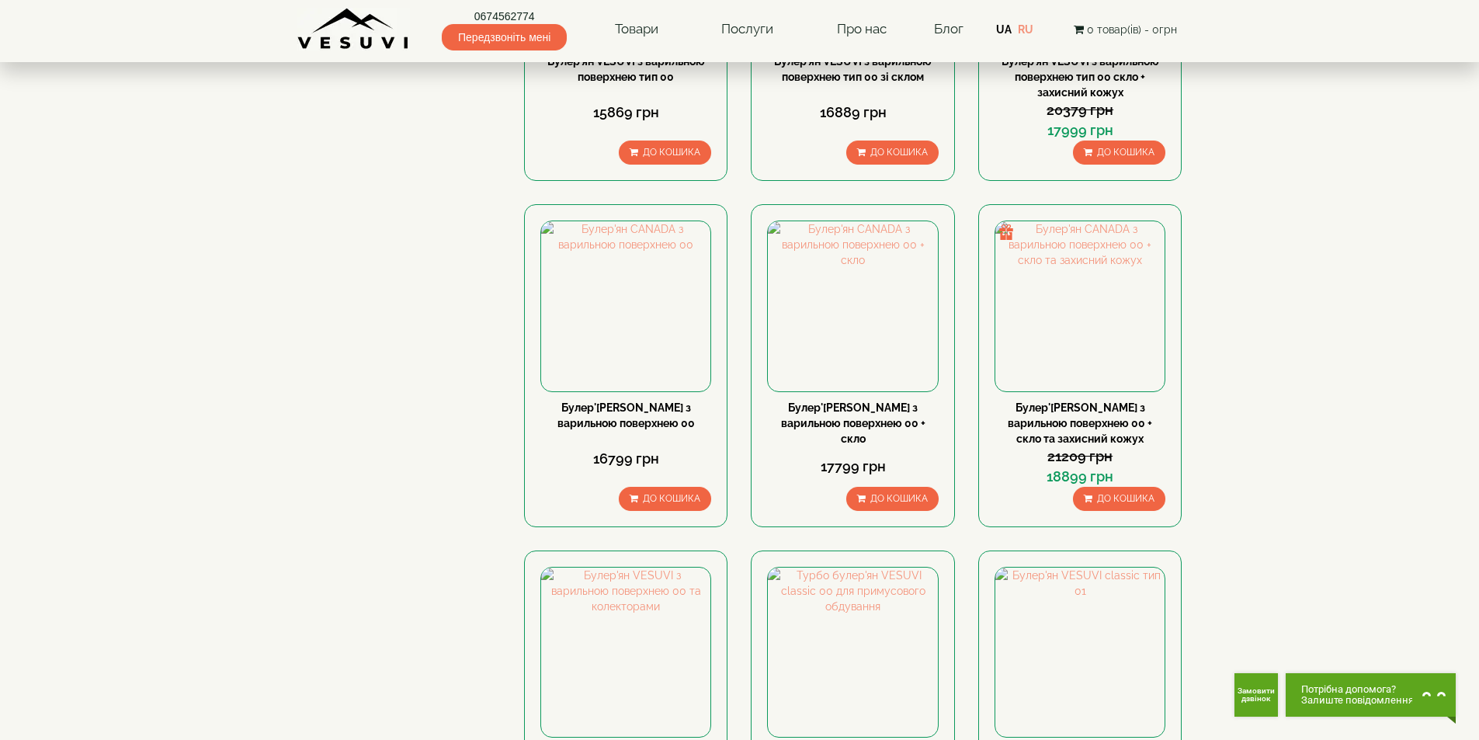
drag, startPoint x: 1106, startPoint y: 284, endPoint x: 1381, endPoint y: 249, distance: 277.0
click at [1381, 249] on body "0674562774 Передзвоніть мені Товари Булер'яни VESUVI Мангали від заводу VESUVI …" at bounding box center [739, 717] width 1479 height 4074
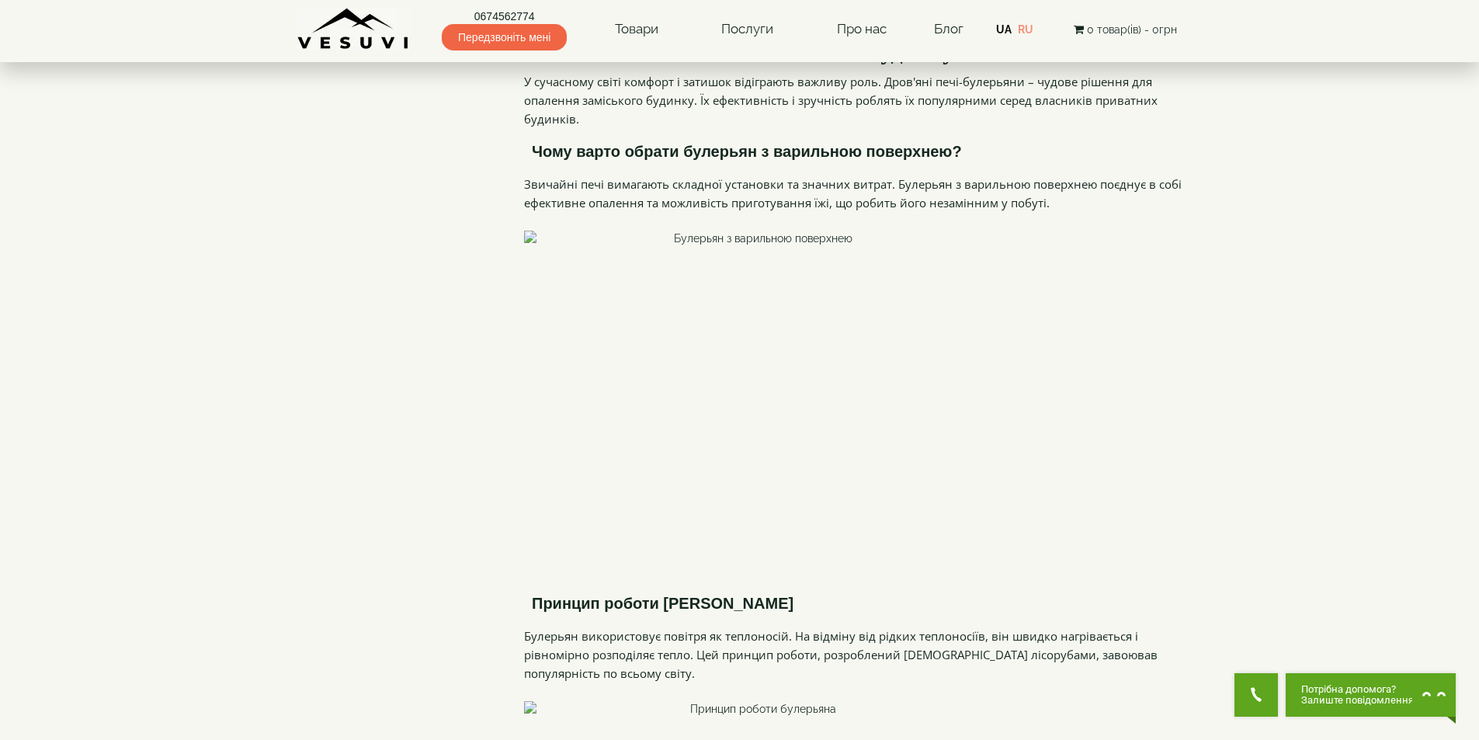
scroll to position [2251, 0]
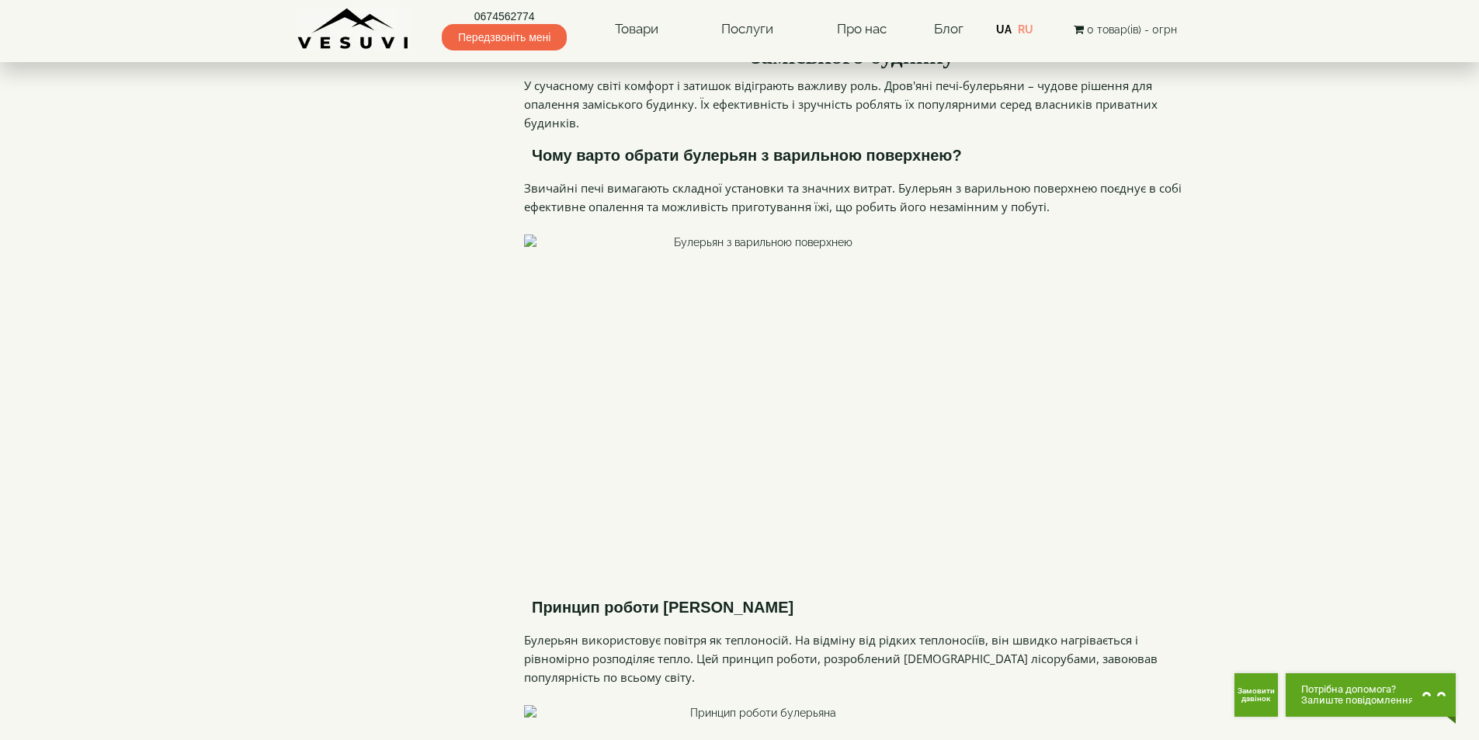
click at [820, 286] on img at bounding box center [757, 408] width 466 height 349
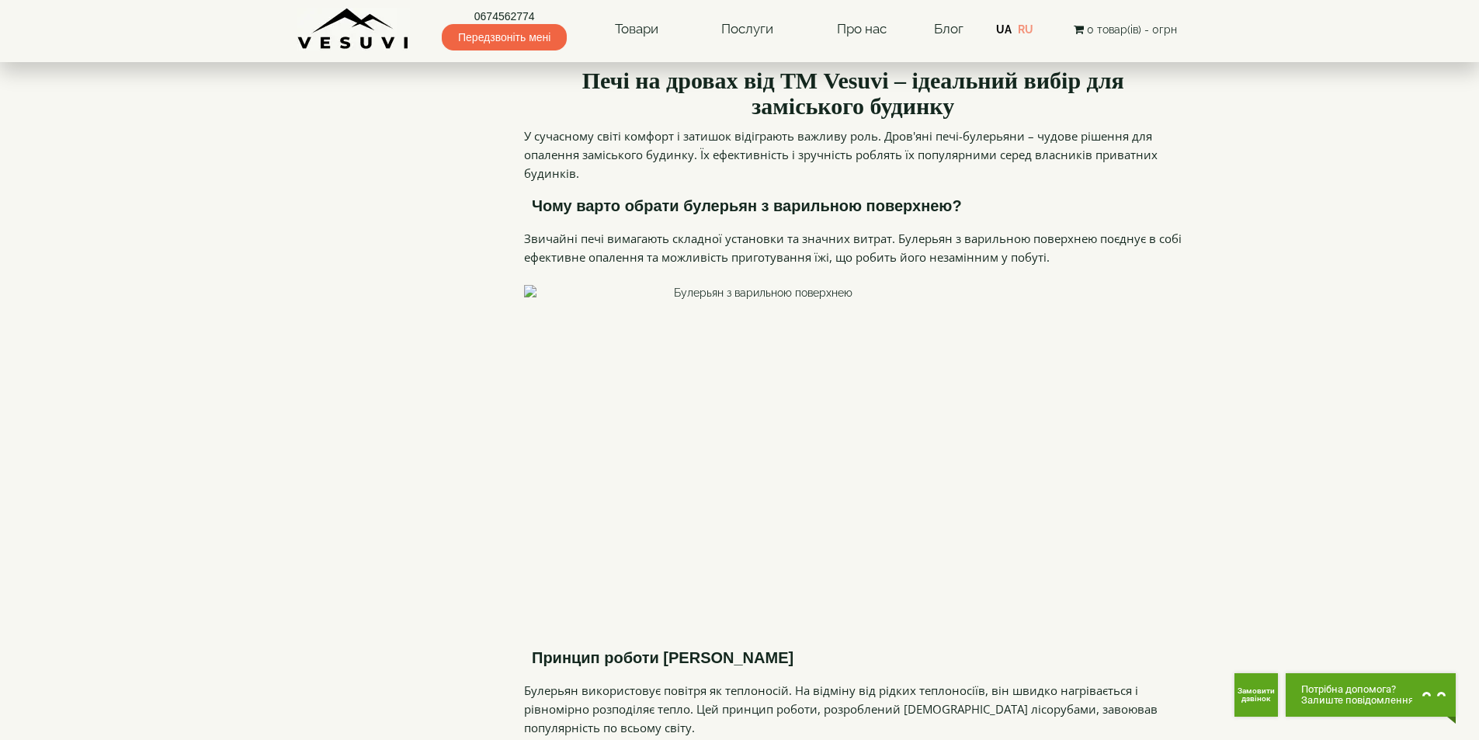
scroll to position [2173, 0]
